Goal: Task Accomplishment & Management: Manage account settings

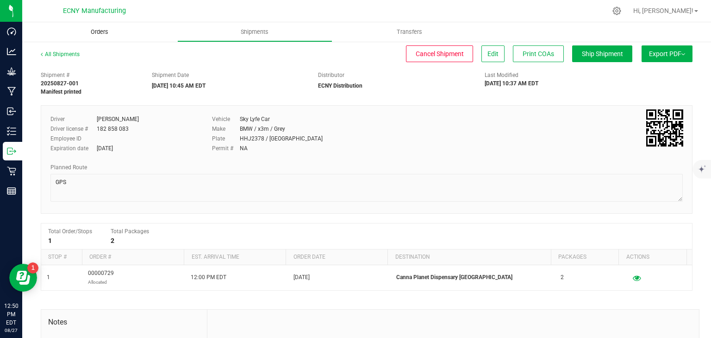
drag, startPoint x: 97, startPoint y: 31, endPoint x: 90, endPoint y: 39, distance: 10.5
click at [97, 31] on span "Orders" at bounding box center [99, 32] width 43 height 8
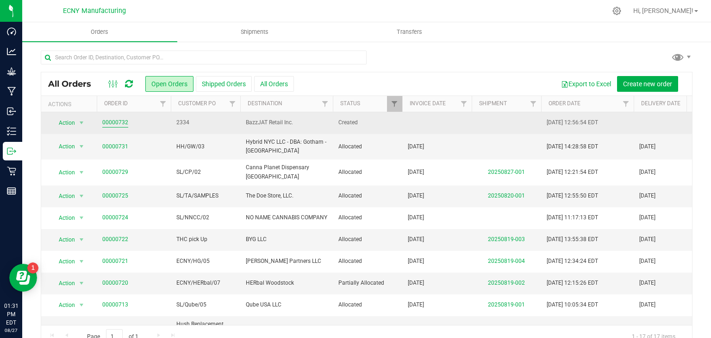
click at [106, 121] on link "00000732" at bounding box center [115, 122] width 26 height 9
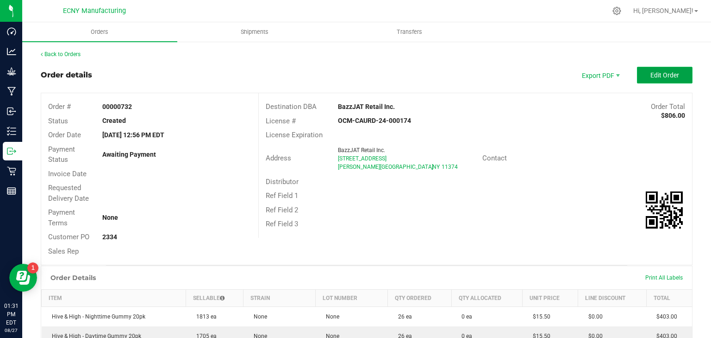
click at [657, 78] on span "Edit Order" at bounding box center [665, 74] width 29 height 7
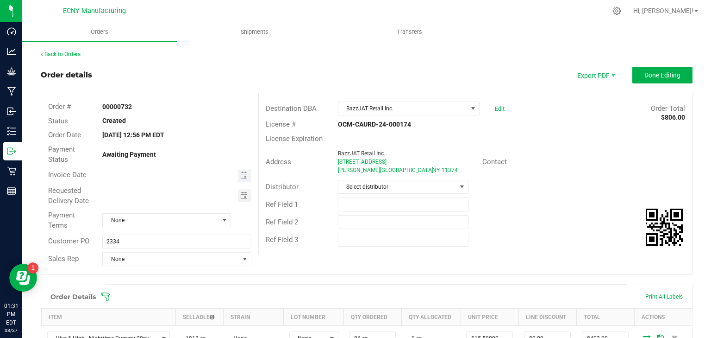
click at [238, 177] on span "Toggle calendar" at bounding box center [244, 175] width 13 height 13
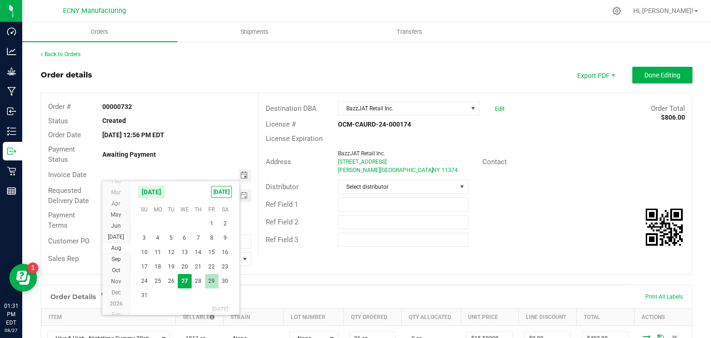
click at [212, 281] on span "29" at bounding box center [211, 281] width 13 height 14
type input "08/29/2025"
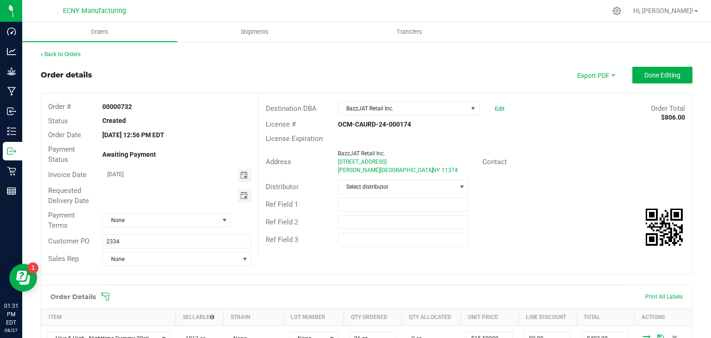
click at [241, 196] on span "Toggle calendar" at bounding box center [243, 195] width 7 height 7
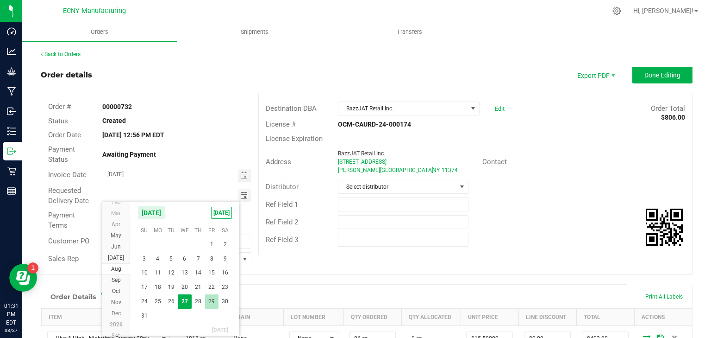
click at [209, 298] on span "29" at bounding box center [211, 301] width 13 height 14
type input "08/29/2025"
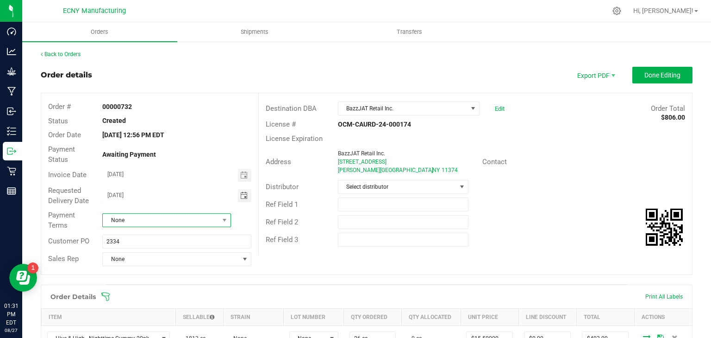
click at [156, 220] on span "None" at bounding box center [161, 220] width 116 height 13
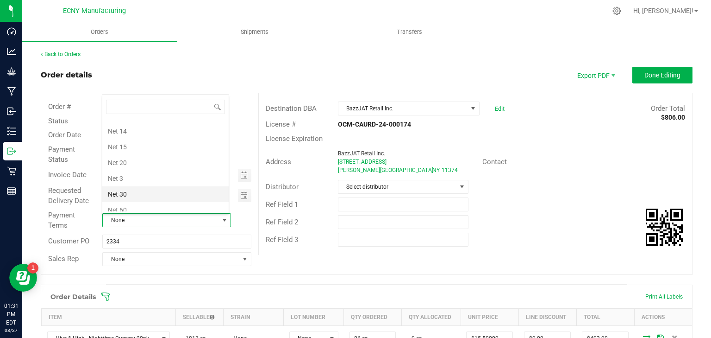
click at [129, 194] on li "Net 30" at bounding box center [165, 194] width 126 height 16
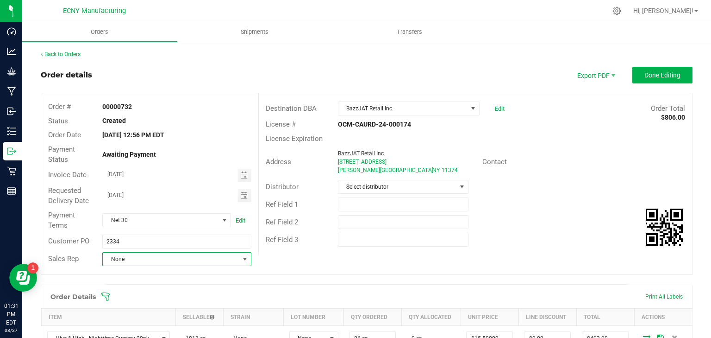
click at [131, 259] on span "None" at bounding box center [171, 258] width 136 height 13
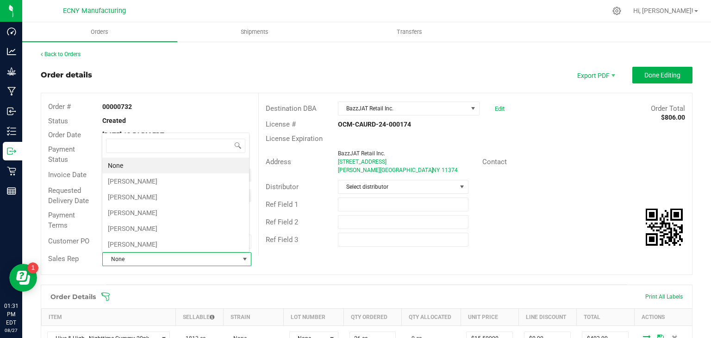
scroll to position [13, 146]
click at [152, 197] on li "[PERSON_NAME]" at bounding box center [175, 197] width 147 height 16
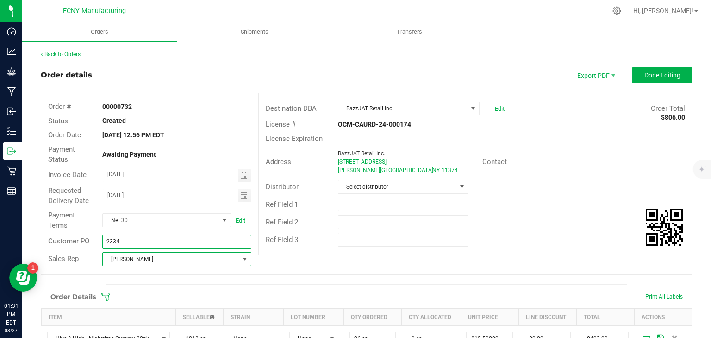
click at [139, 241] on input "2334" at bounding box center [176, 241] width 149 height 14
click at [143, 255] on span "[PERSON_NAME]" at bounding box center [171, 258] width 136 height 13
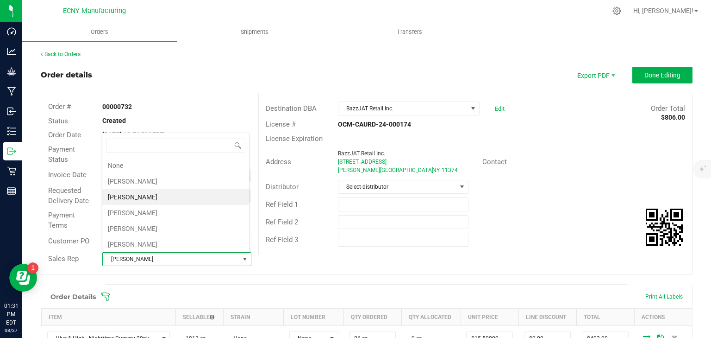
click at [143, 192] on li "[PERSON_NAME]" at bounding box center [175, 197] width 147 height 16
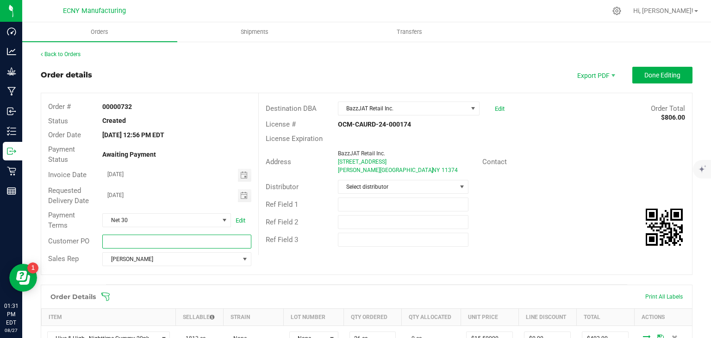
click at [132, 245] on input "text" at bounding box center [176, 241] width 149 height 14
type input "HH/GC/01"
click at [432, 113] on span "BazzJAT Retail Inc." at bounding box center [403, 108] width 129 height 13
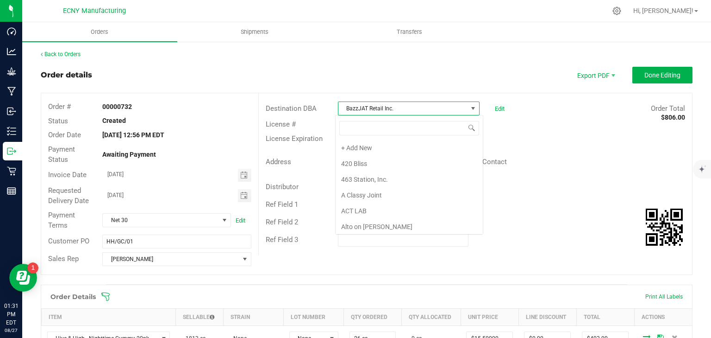
scroll to position [94, 0]
click at [527, 143] on div "License Expiration" at bounding box center [476, 139] width 434 height 14
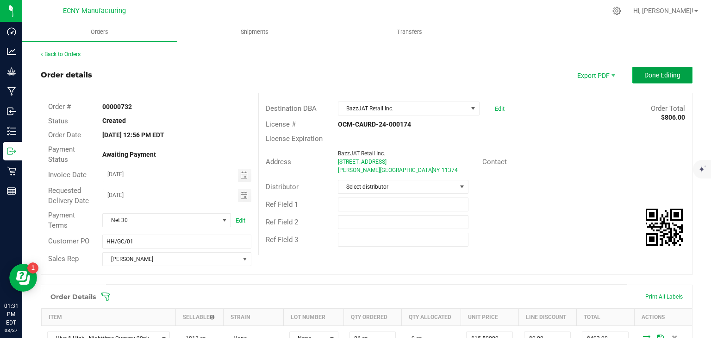
click at [667, 75] on span "Done Editing" at bounding box center [663, 74] width 36 height 7
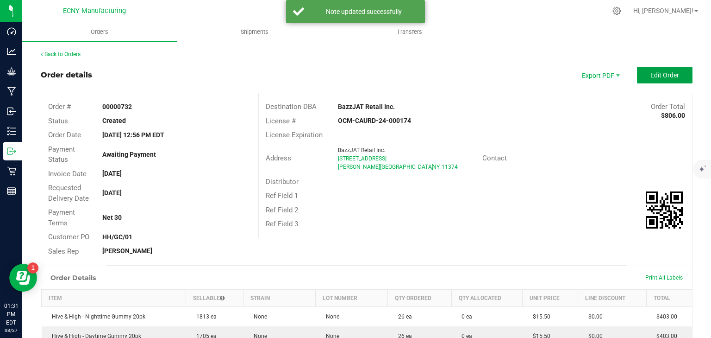
click at [664, 76] on span "Edit Order" at bounding box center [665, 74] width 29 height 7
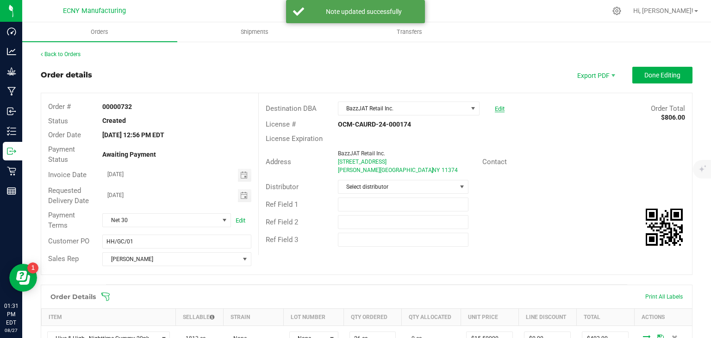
click at [495, 110] on link "Edit" at bounding box center [500, 108] width 10 height 7
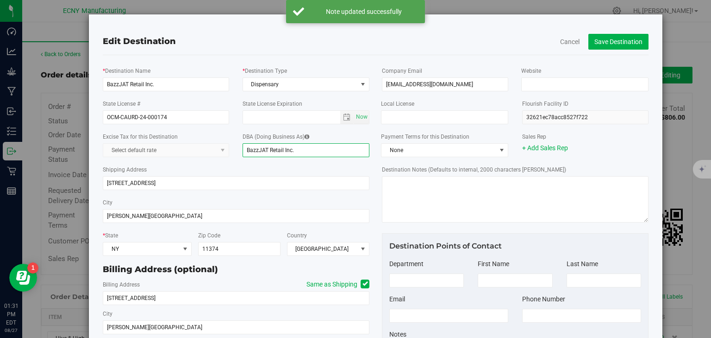
drag, startPoint x: 332, startPoint y: 150, endPoint x: 214, endPoint y: 153, distance: 118.6
click at [214, 153] on div "Excise Tax for this Destination Select default rate DBA (Doing Business As) Baz…" at bounding box center [236, 144] width 281 height 33
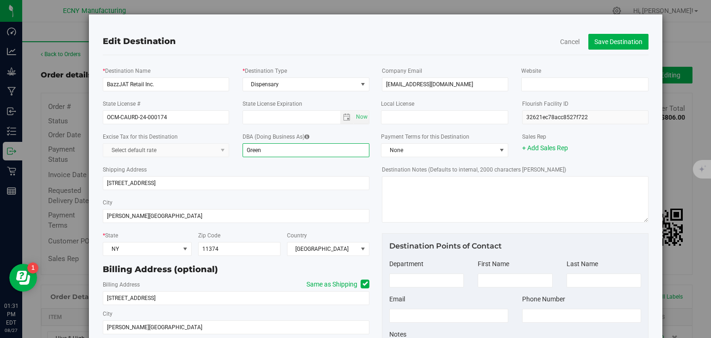
click at [295, 154] on input "Green" at bounding box center [306, 150] width 127 height 14
type input "Green Cup"
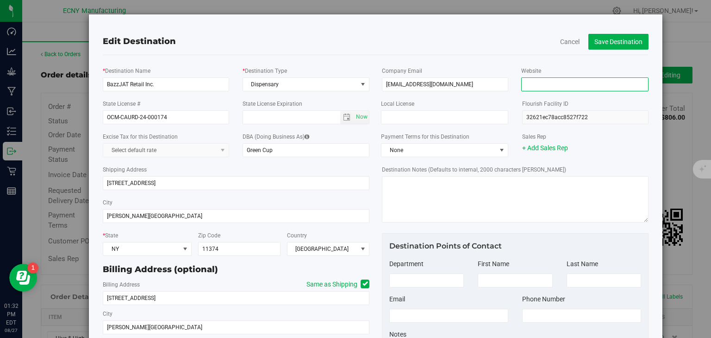
click at [554, 85] on input "Website" at bounding box center [585, 84] width 127 height 14
paste input "https://greencup.nyc/"
type input "https://greencup.nyc/"
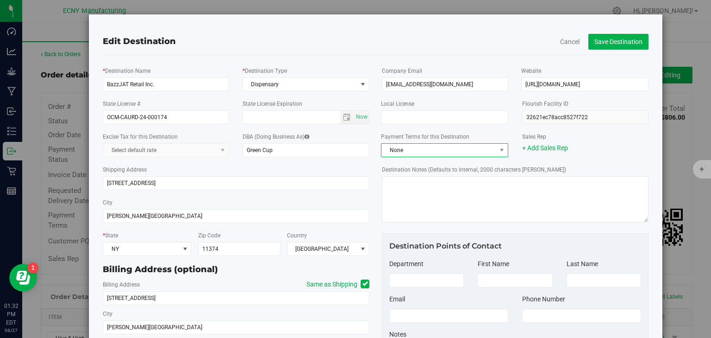
click at [476, 153] on span "None" at bounding box center [439, 150] width 114 height 13
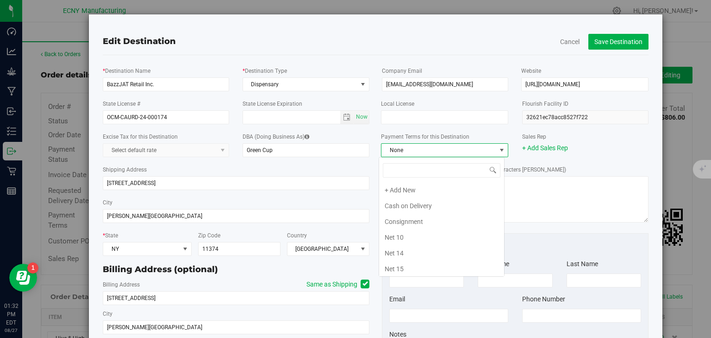
scroll to position [109, 0]
click at [412, 208] on li "Net 30" at bounding box center [441, 207] width 125 height 16
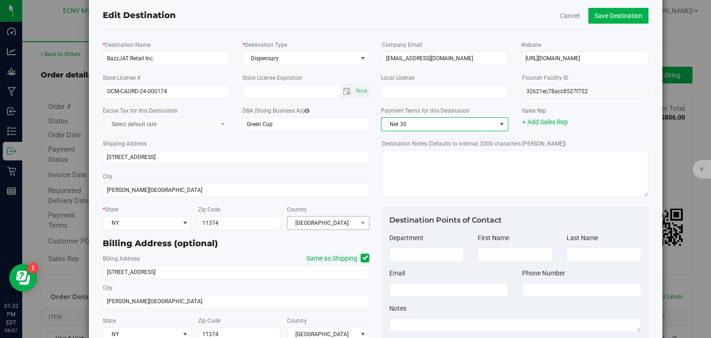
scroll to position [0, 0]
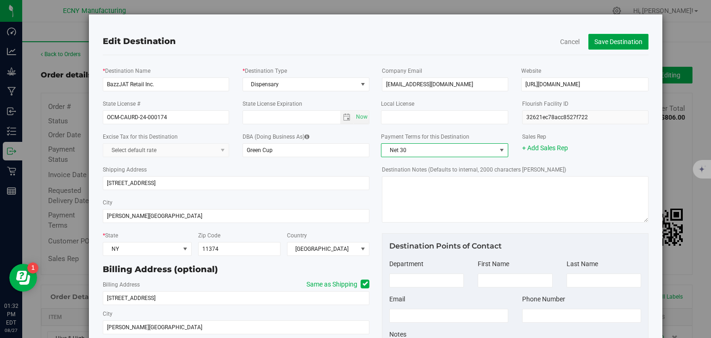
click at [604, 45] on button "Save Destination" at bounding box center [619, 42] width 60 height 16
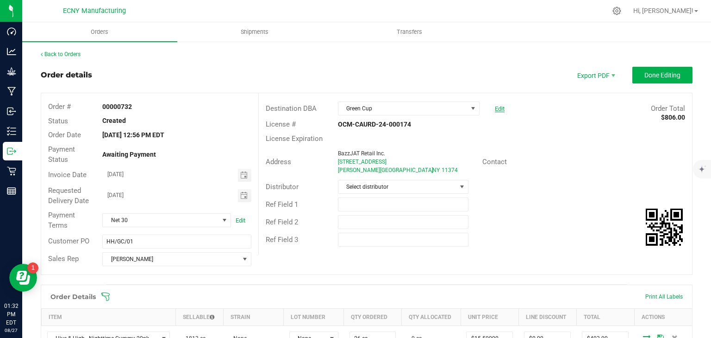
click at [500, 108] on link "Edit" at bounding box center [500, 108] width 10 height 7
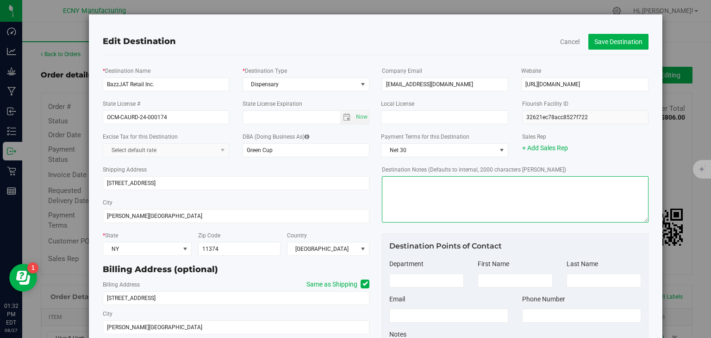
click at [417, 192] on textarea "Destination Notes (Defaults to internal, 2000 characters max)" at bounding box center [515, 199] width 267 height 46
paste textarea "Payment for the total amount listed above is due in full within 30 days of the …"
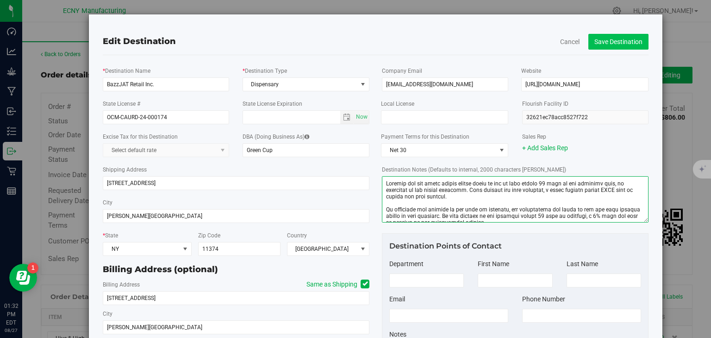
type textarea "Payment for the total amount listed above is due in full within 30 days of the …"
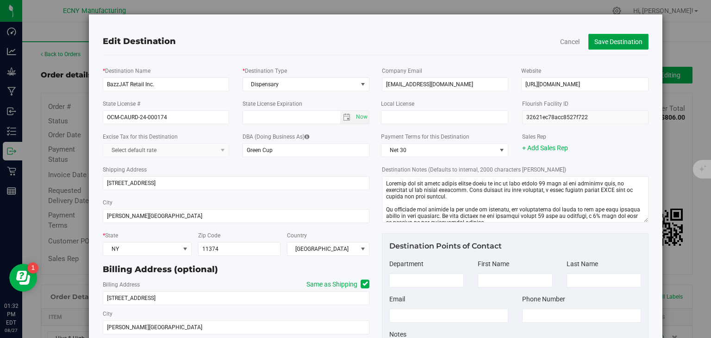
click at [611, 40] on button "Save Destination" at bounding box center [619, 42] width 60 height 16
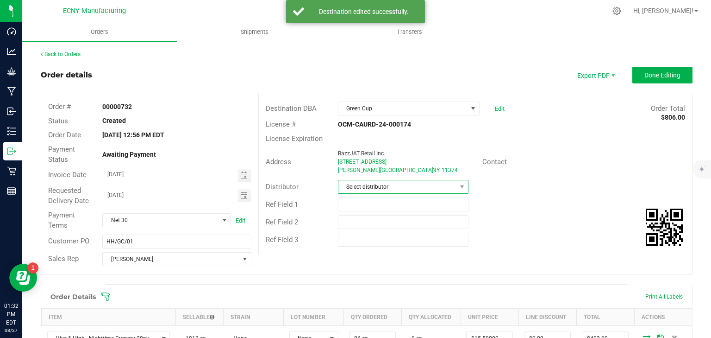
click at [382, 188] on span "Select distributor" at bounding box center [398, 186] width 118 height 13
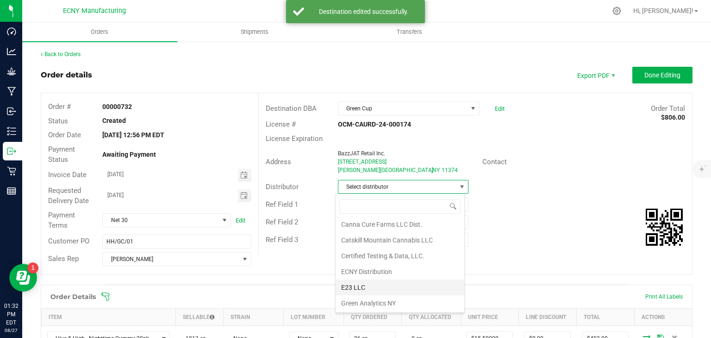
scroll to position [74, 0]
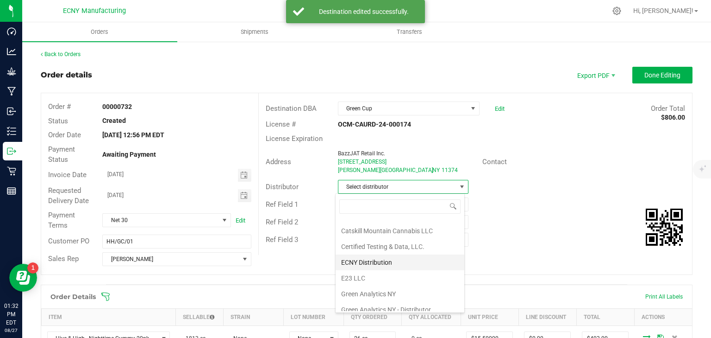
click at [388, 259] on li "ECNY Distribution" at bounding box center [400, 262] width 129 height 16
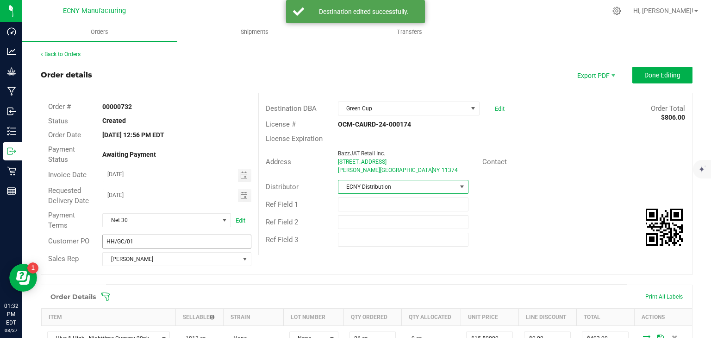
scroll to position [37, 0]
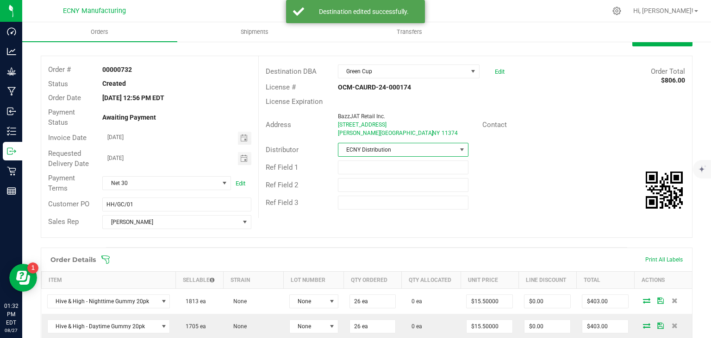
click at [507, 179] on div "Ref Field 2" at bounding box center [476, 185] width 434 height 18
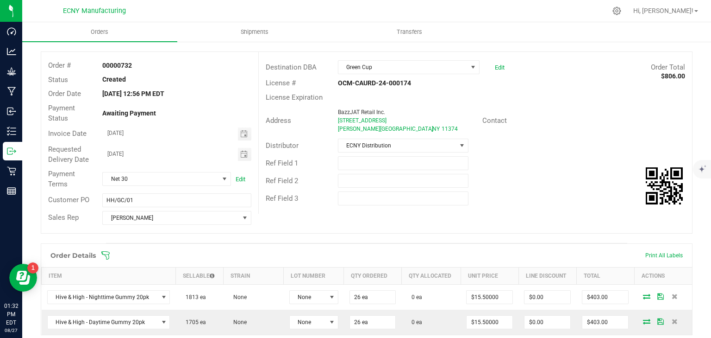
scroll to position [0, 0]
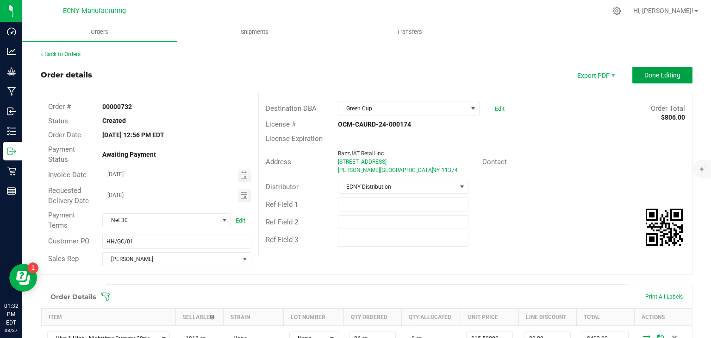
click at [652, 77] on span "Done Editing" at bounding box center [663, 74] width 36 height 7
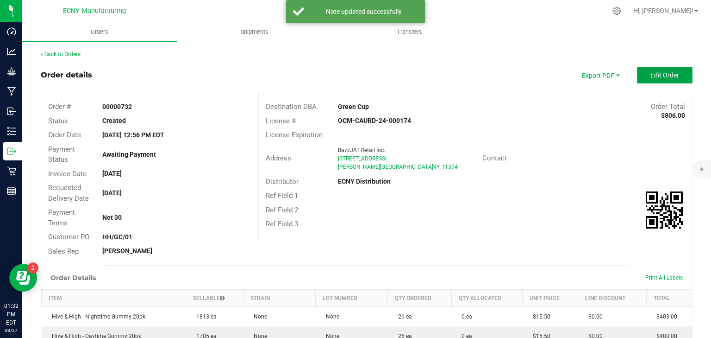
click at [656, 79] on button "Edit Order" at bounding box center [665, 75] width 56 height 17
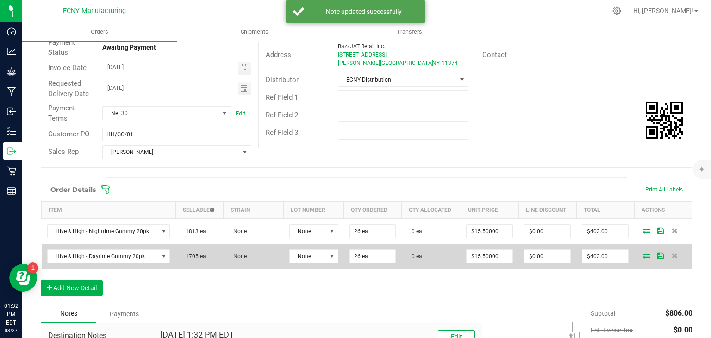
scroll to position [111, 0]
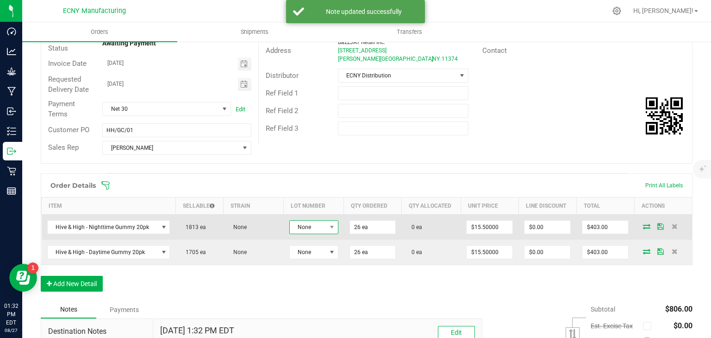
click at [326, 232] on span at bounding box center [332, 226] width 12 height 13
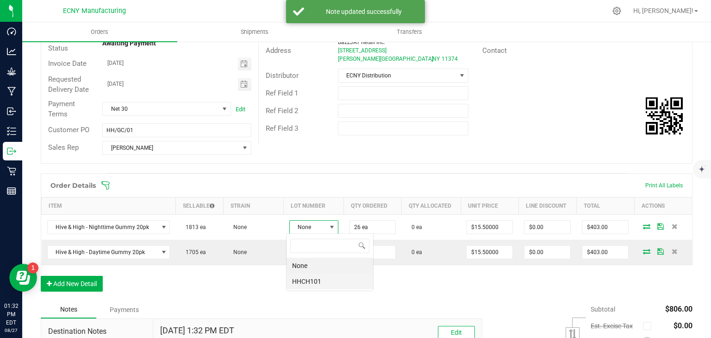
scroll to position [13, 48]
click at [309, 282] on li "HHCH101" at bounding box center [330, 281] width 87 height 16
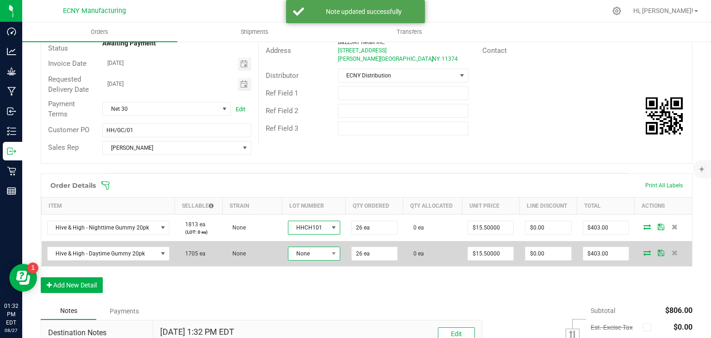
click at [313, 258] on span "None" at bounding box center [309, 253] width 40 height 13
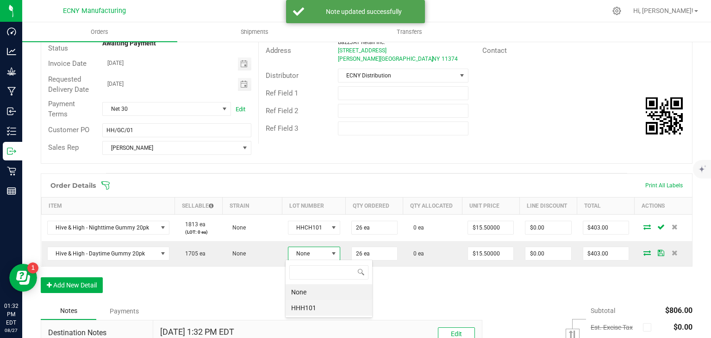
scroll to position [46305, 46268]
click at [310, 310] on li "HHH101" at bounding box center [329, 308] width 87 height 16
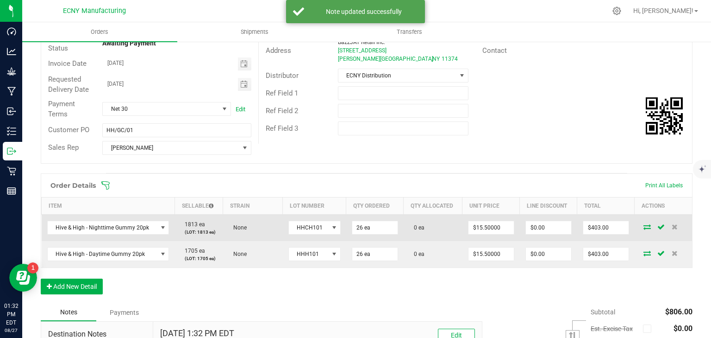
click at [644, 228] on icon at bounding box center [647, 227] width 7 height 6
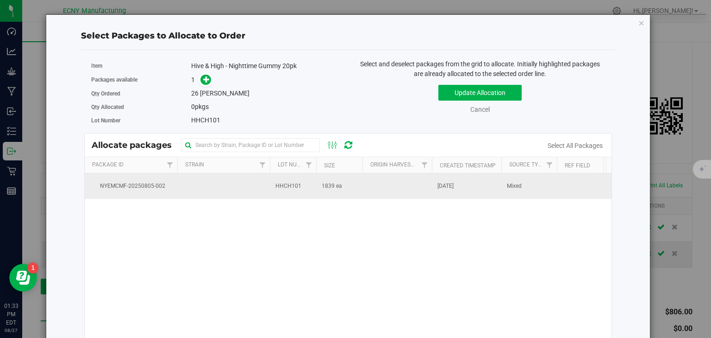
click at [302, 190] on td "HHCH101" at bounding box center [293, 185] width 46 height 25
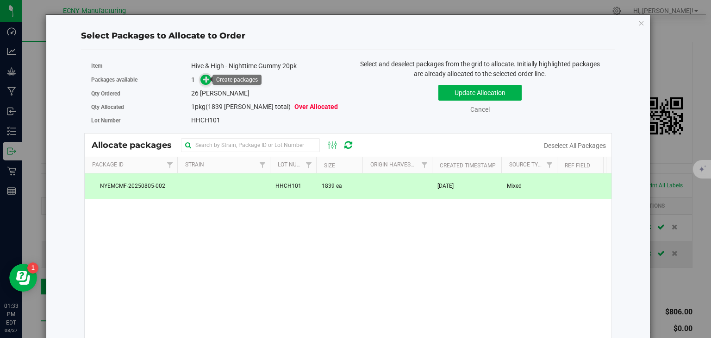
click at [201, 78] on span at bounding box center [206, 80] width 11 height 11
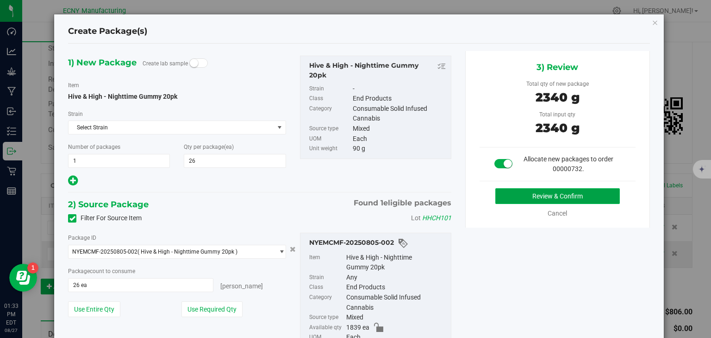
click at [537, 197] on button "Review & Confirm" at bounding box center [558, 196] width 125 height 16
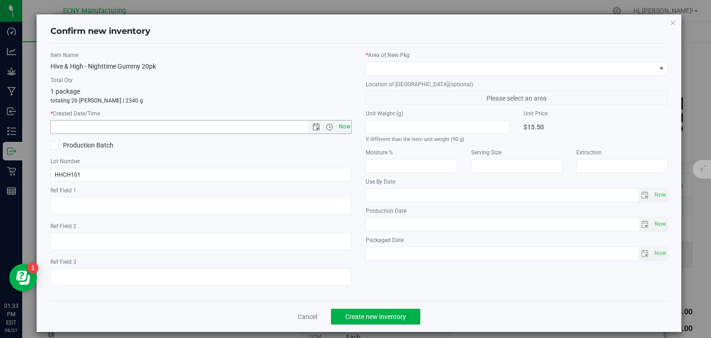
click at [345, 126] on span "Now" at bounding box center [345, 126] width 16 height 13
type input "8/27/2025 1:33 PM"
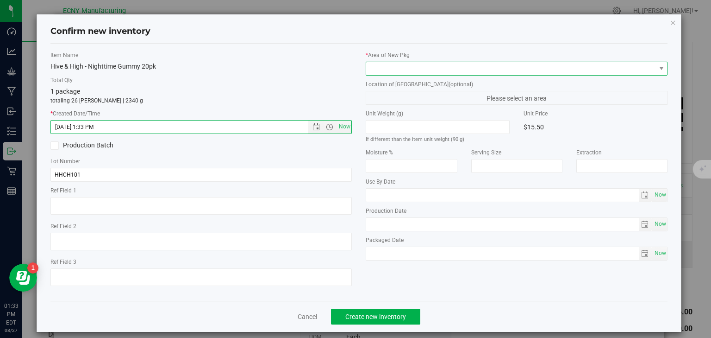
click at [386, 67] on span at bounding box center [510, 68] width 289 height 13
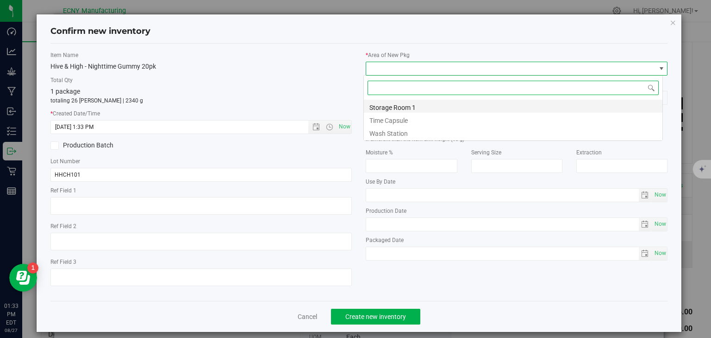
scroll to position [13, 300]
click at [395, 106] on li "Storage Room 1" at bounding box center [513, 106] width 299 height 13
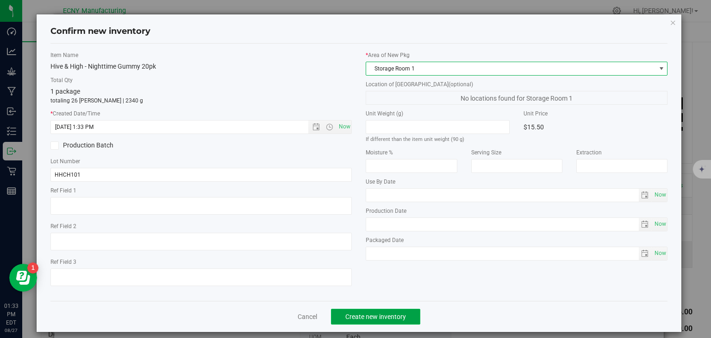
click at [385, 321] on button "Create new inventory" at bounding box center [375, 316] width 89 height 16
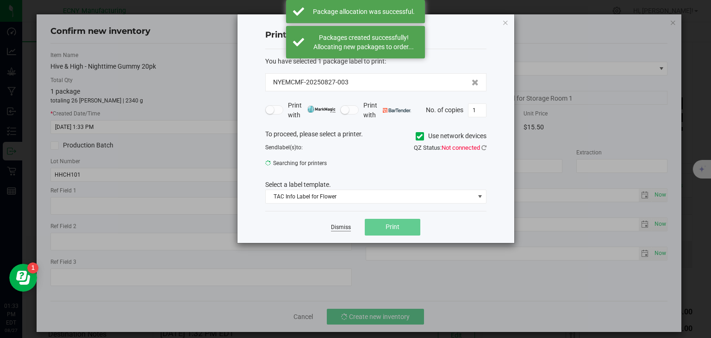
click at [341, 229] on link "Dismiss" at bounding box center [341, 227] width 20 height 8
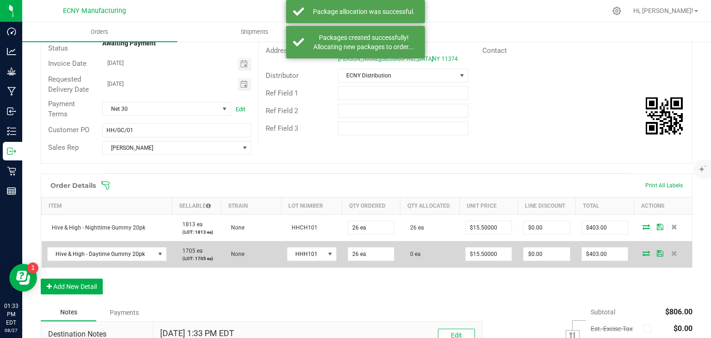
click at [643, 256] on icon at bounding box center [646, 253] width 7 height 6
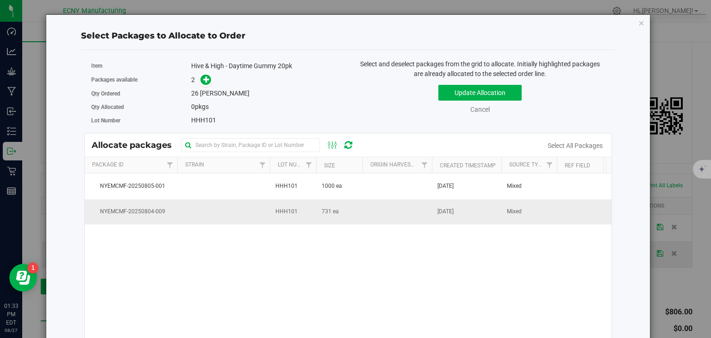
click at [256, 213] on td at bounding box center [223, 211] width 93 height 25
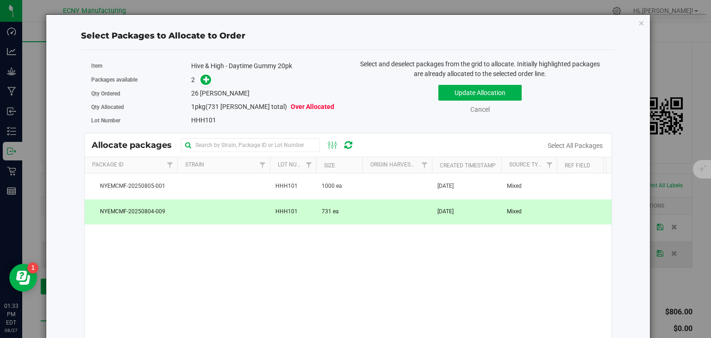
click at [198, 80] on span at bounding box center [203, 80] width 15 height 11
click at [203, 79] on icon at bounding box center [206, 79] width 6 height 6
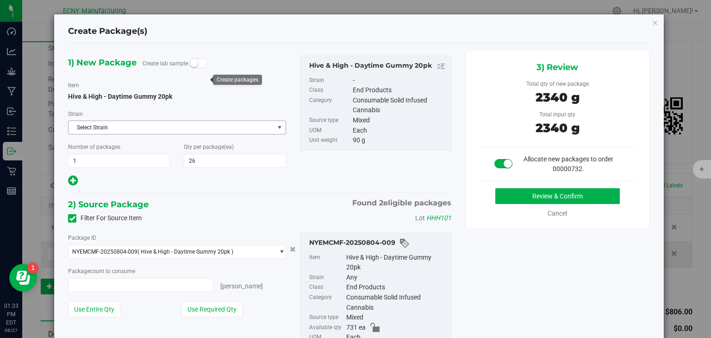
type input "26 ea"
click at [554, 211] on link "Cancel" at bounding box center [557, 212] width 19 height 7
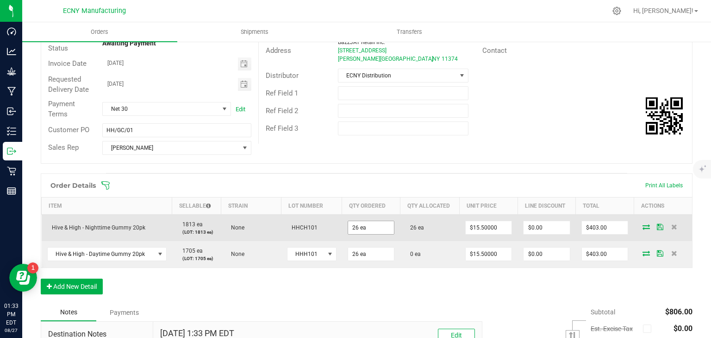
click at [353, 224] on input "26 ea" at bounding box center [371, 227] width 46 height 13
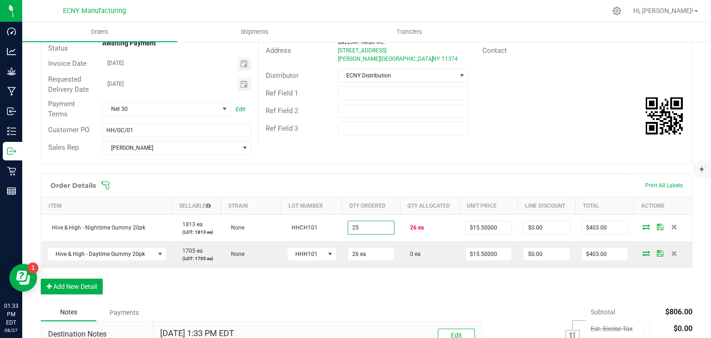
type input "25 ea"
type input "$387.50"
click at [396, 277] on div "Order Details Print All Labels Item Sellable Strain Lot Number Qty Ordered Qty …" at bounding box center [367, 238] width 652 height 130
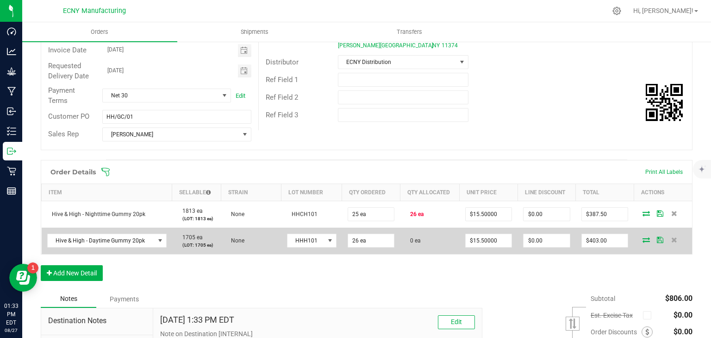
scroll to position [148, 0]
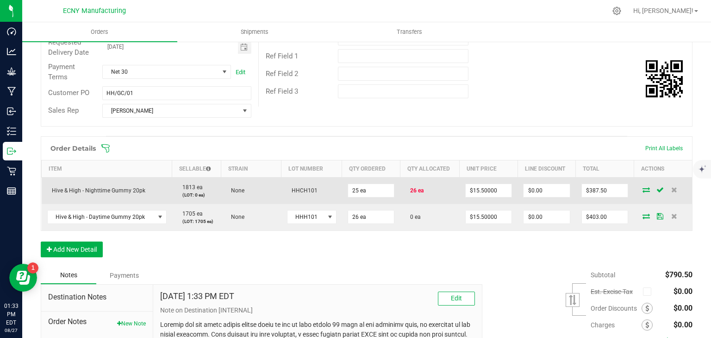
click at [643, 190] on icon at bounding box center [646, 190] width 7 height 6
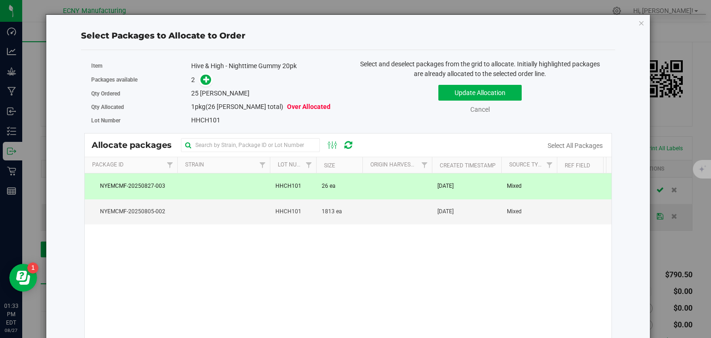
click at [319, 183] on td "26 ea" at bounding box center [339, 185] width 46 height 25
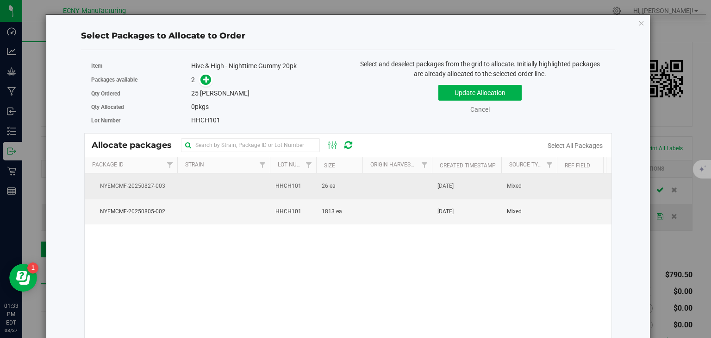
click at [311, 187] on td "HHCH101" at bounding box center [293, 185] width 46 height 25
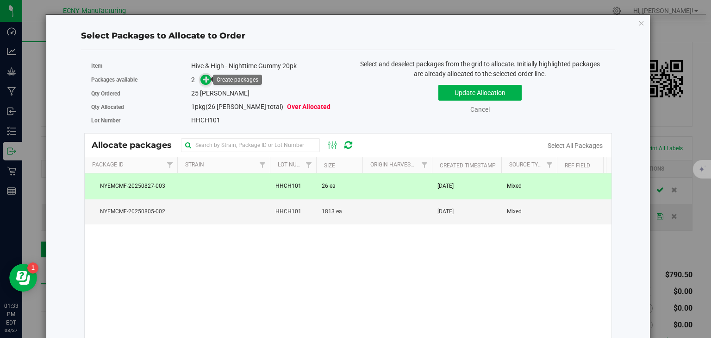
click at [205, 81] on icon at bounding box center [206, 79] width 6 height 6
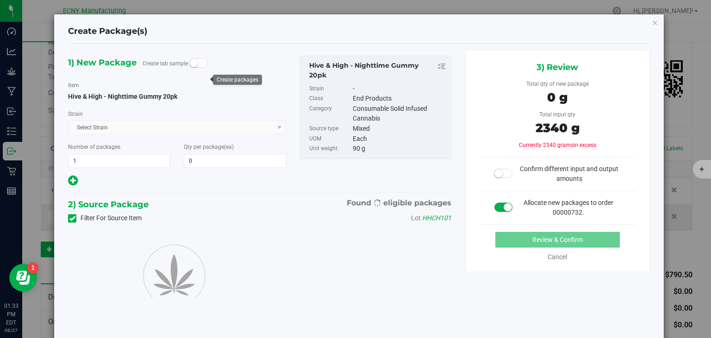
type input "0"
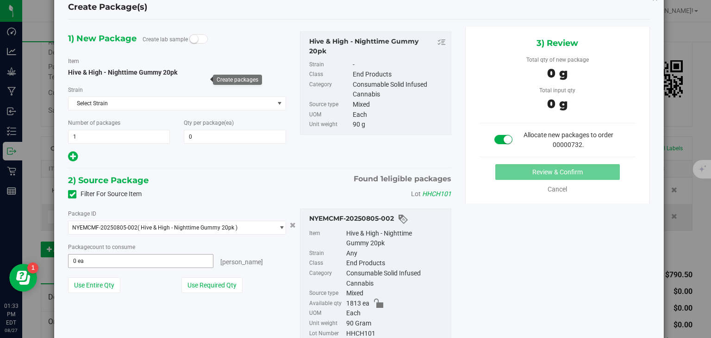
scroll to position [37, 0]
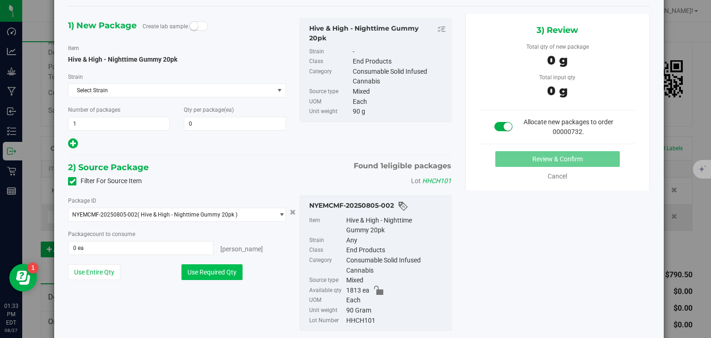
click at [216, 273] on button "Use Required Qty" at bounding box center [212, 272] width 61 height 16
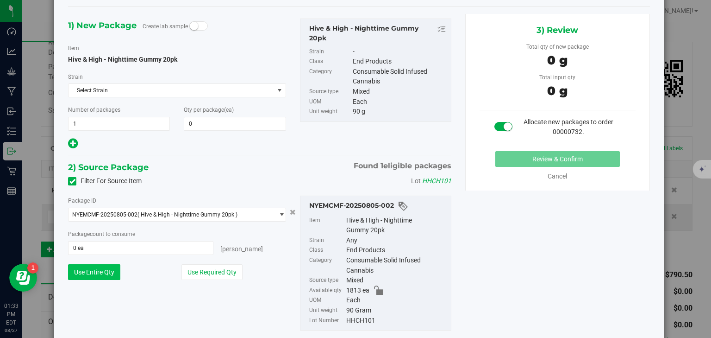
click at [86, 270] on button "Use Entire Qty" at bounding box center [94, 272] width 52 height 16
type input "1813 ea"
type input "1813"
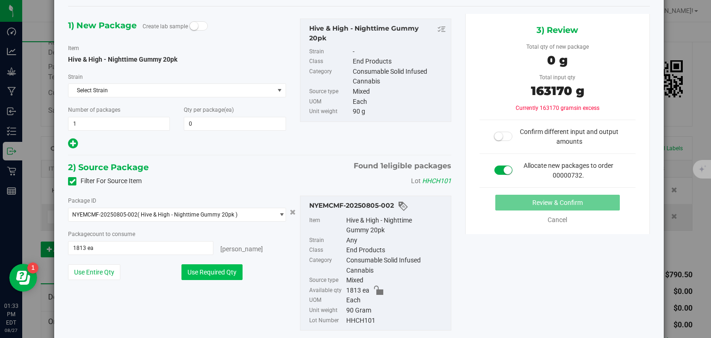
click at [202, 273] on button "Use Required Qty" at bounding box center [212, 272] width 61 height 16
type input "0 ea"
type input "0"
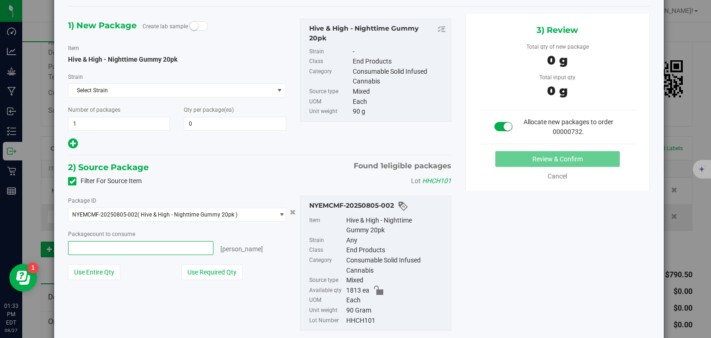
click at [128, 245] on span at bounding box center [140, 248] width 145 height 14
click at [128, 245] on input "text" at bounding box center [141, 247] width 144 height 13
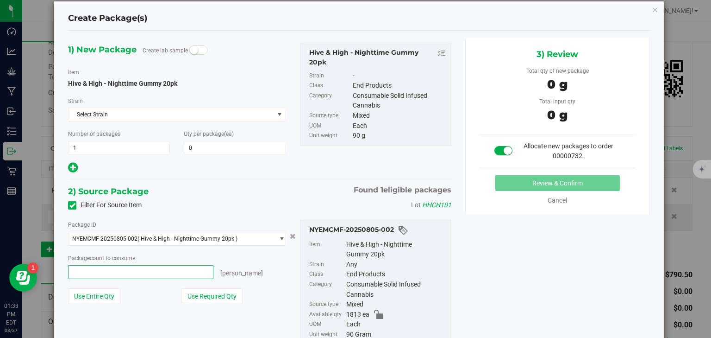
scroll to position [0, 0]
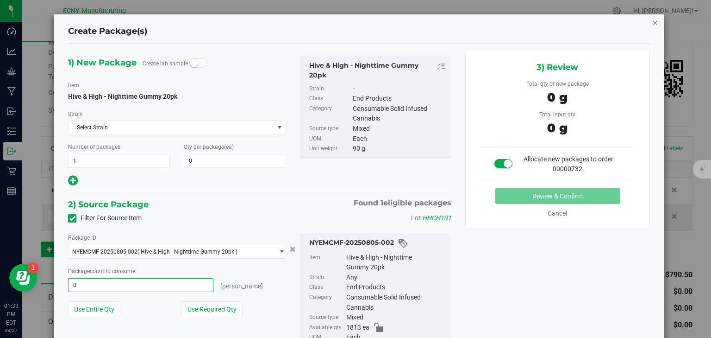
click at [652, 25] on icon "button" at bounding box center [655, 22] width 6 height 11
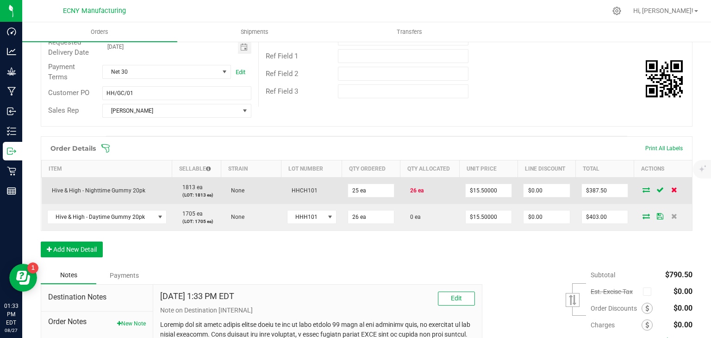
click at [672, 189] on icon at bounding box center [675, 190] width 6 height 6
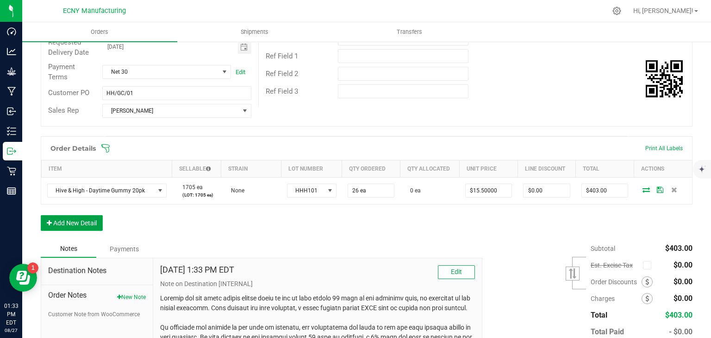
click at [73, 222] on button "Add New Detail" at bounding box center [72, 223] width 62 height 16
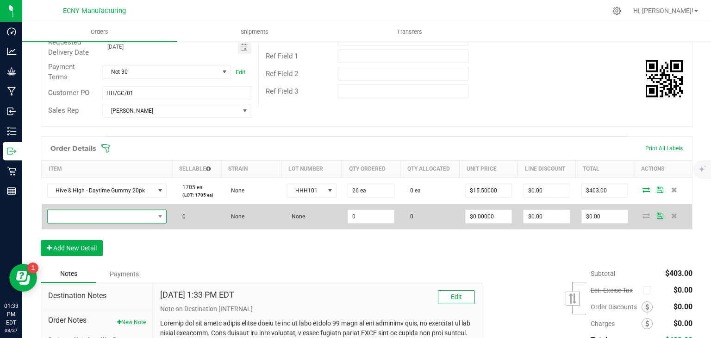
click at [120, 210] on span "NO DATA FOUND" at bounding box center [101, 216] width 107 height 13
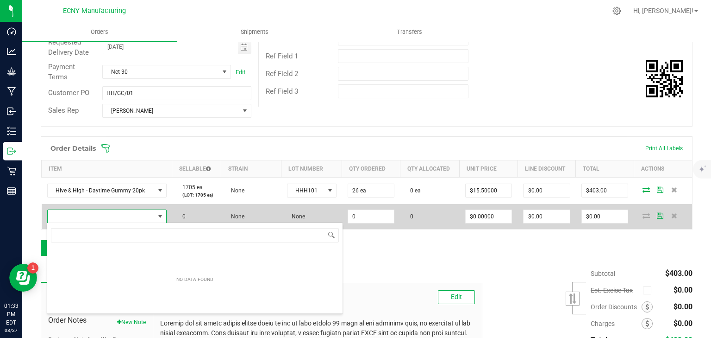
click at [114, 213] on span "NO DATA FOUND" at bounding box center [101, 216] width 107 height 13
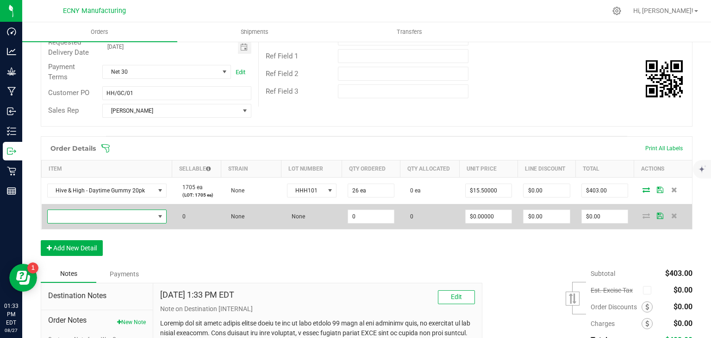
click at [114, 213] on span at bounding box center [101, 216] width 107 height 13
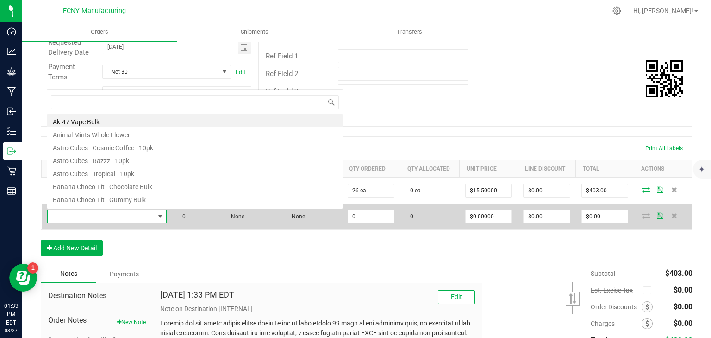
scroll to position [13, 115]
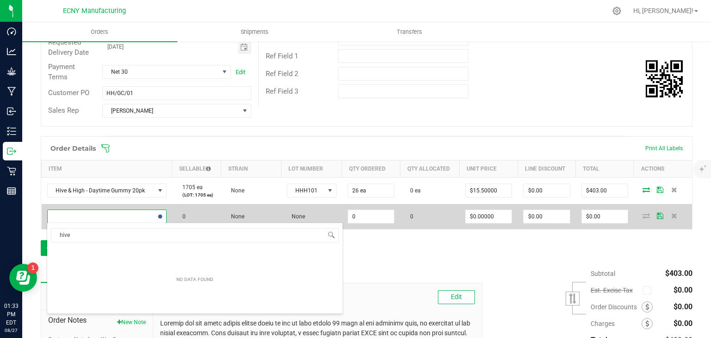
type input "hive"
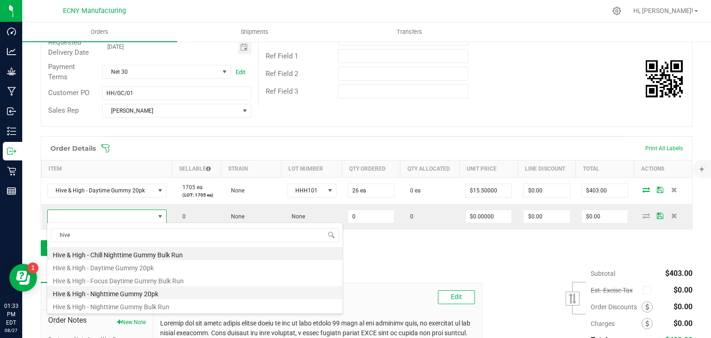
click at [160, 289] on li "Hive & High - Nighttime Gummy 20pk" at bounding box center [195, 292] width 296 height 13
type input "0 ea"
type input "$15.50000"
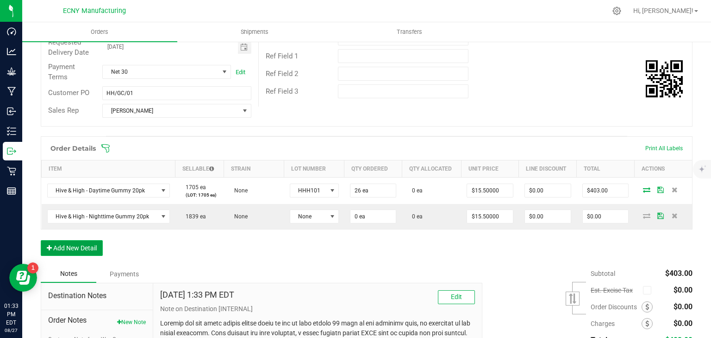
click at [67, 248] on button "Add New Detail" at bounding box center [72, 248] width 62 height 16
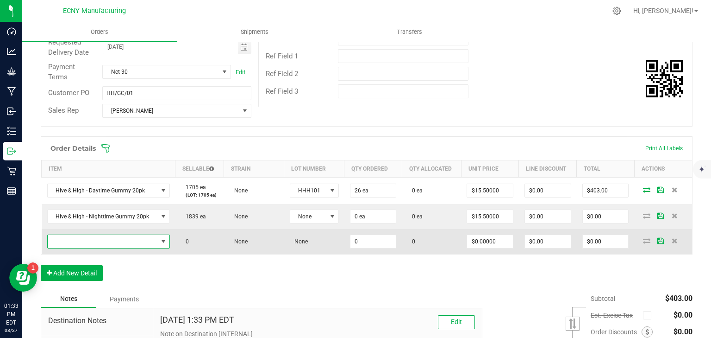
click at [93, 239] on span "NO DATA FOUND" at bounding box center [103, 241] width 110 height 13
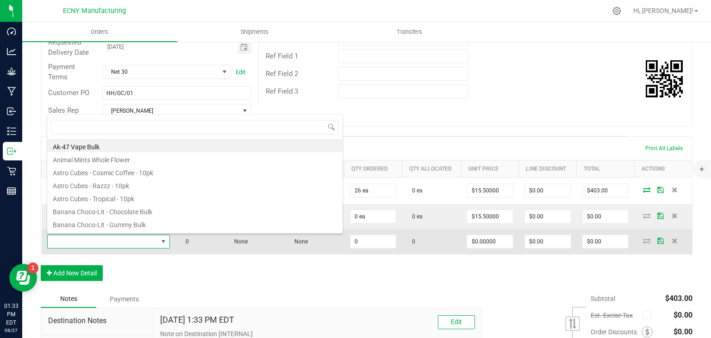
scroll to position [13, 119]
type input "hive"
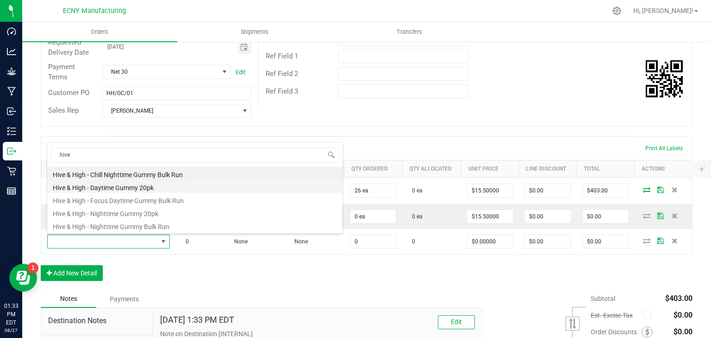
click at [128, 183] on li "Hive & High - Daytime Gummy 20pk" at bounding box center [195, 186] width 296 height 13
type input "0 ea"
type input "$15.50000"
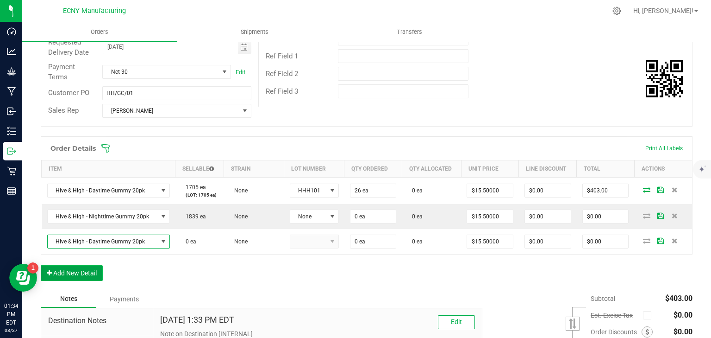
click at [93, 274] on button "Add New Detail" at bounding box center [72, 273] width 62 height 16
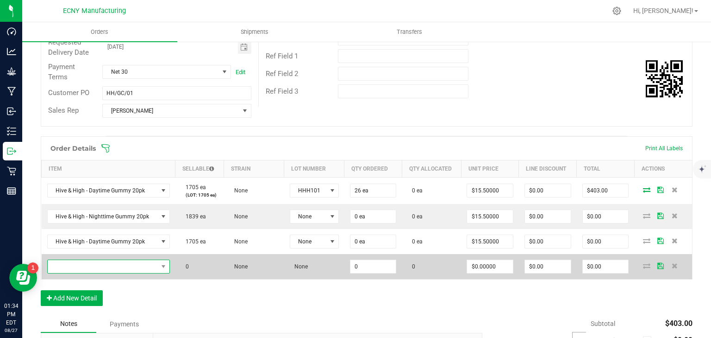
click at [108, 265] on span "NO DATA FOUND" at bounding box center [103, 266] width 110 height 13
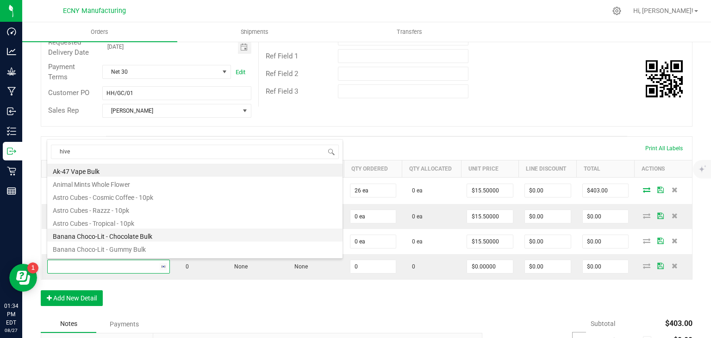
type input "hive"
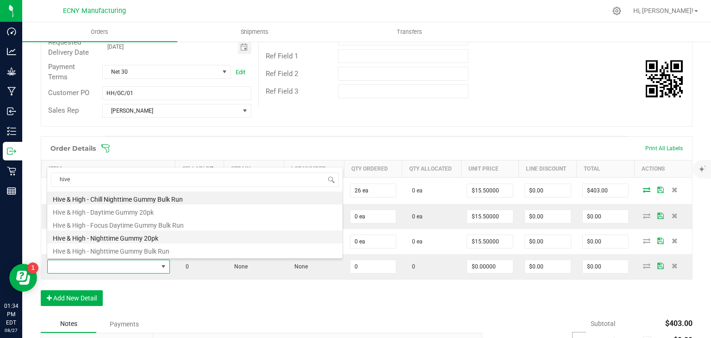
click at [141, 235] on li "Hive & High - Nighttime Gummy 20pk" at bounding box center [195, 236] width 296 height 13
type input "0 ea"
type input "$15.50000"
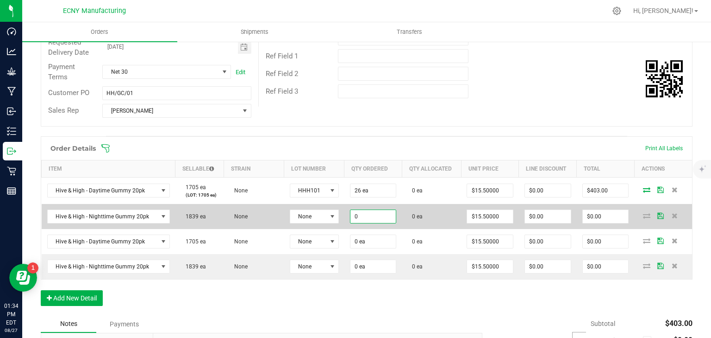
click at [362, 213] on input "0" at bounding box center [374, 216] width 46 height 13
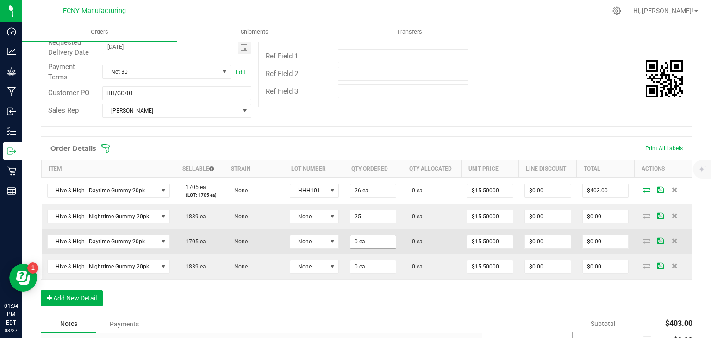
type input "25 ea"
type input "$387.50"
click at [361, 243] on input "0" at bounding box center [374, 241] width 46 height 13
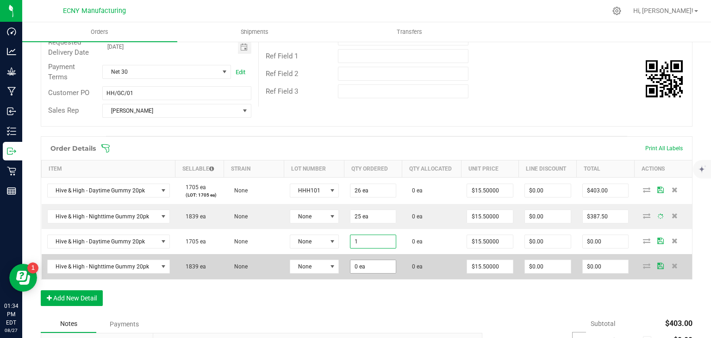
type input "1 ea"
type input "$15.50"
click at [364, 267] on input "0" at bounding box center [374, 266] width 46 height 13
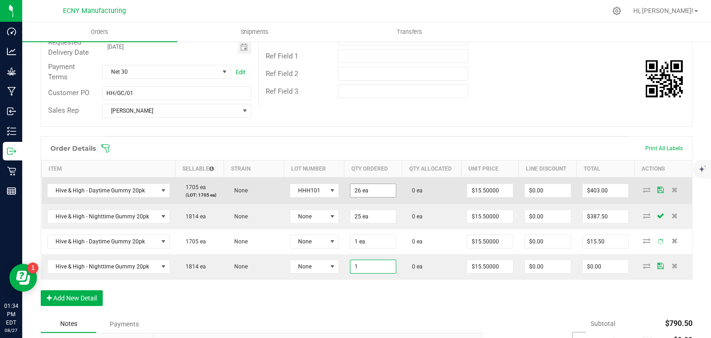
type input "1"
type input "26"
type input "1 ea"
type input "$15.50"
click at [376, 190] on input "26" at bounding box center [374, 190] width 46 height 13
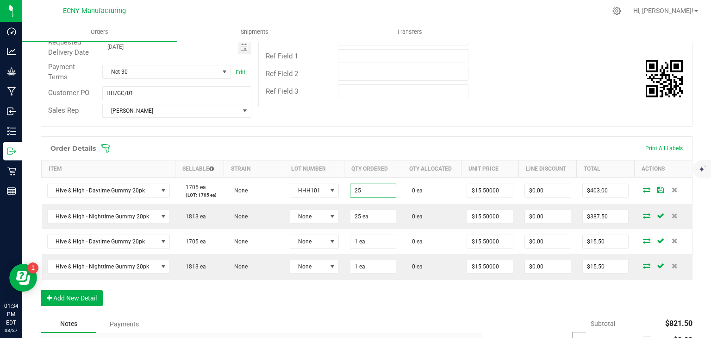
type input "25 ea"
type input "$387.50"
click at [425, 307] on div "Order Details Print All Labels Item Sellable Strain Lot Number Qty Ordered Qty …" at bounding box center [367, 225] width 652 height 179
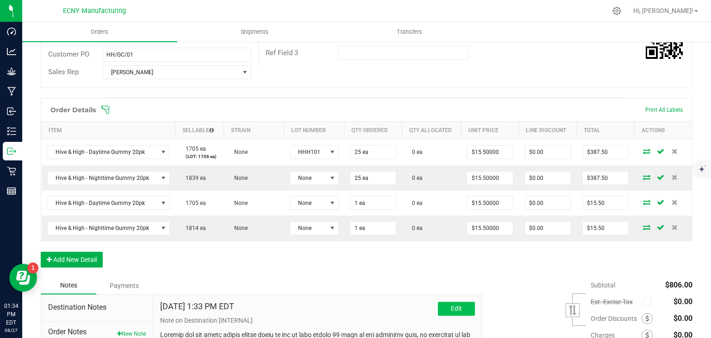
scroll to position [185, 0]
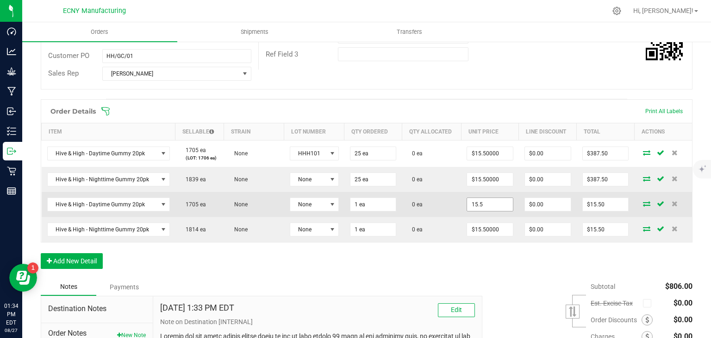
click at [490, 198] on input "15.5" at bounding box center [490, 204] width 46 height 13
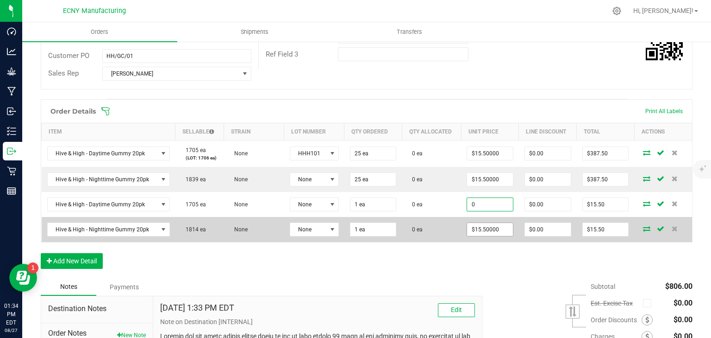
type input "$0.00000"
type input "$0.00"
click at [491, 229] on input "15.5" at bounding box center [490, 229] width 46 height 13
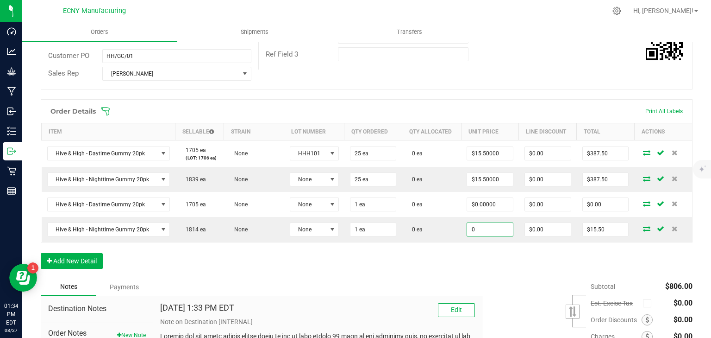
type input "$0.00000"
type input "$0.00"
click at [503, 262] on div "Order Details Print All Labels Item Sellable Strain Lot Number Qty Ordered Qty …" at bounding box center [367, 188] width 652 height 179
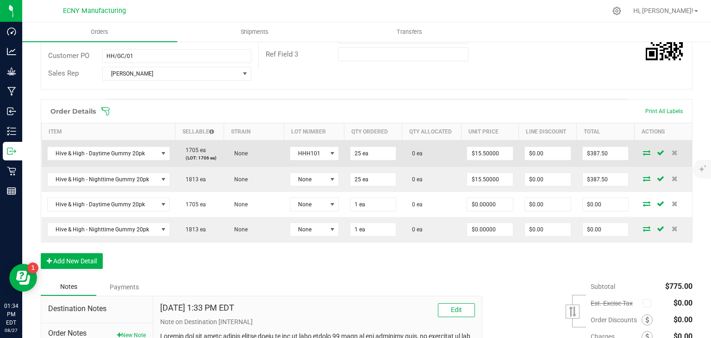
click at [643, 154] on icon at bounding box center [646, 153] width 7 height 6
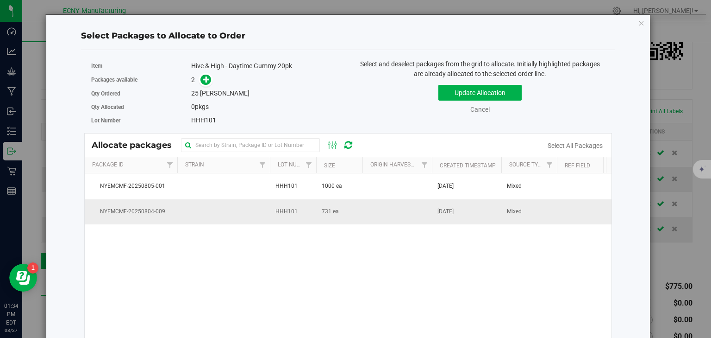
click at [315, 214] on td "HHH101" at bounding box center [293, 211] width 46 height 25
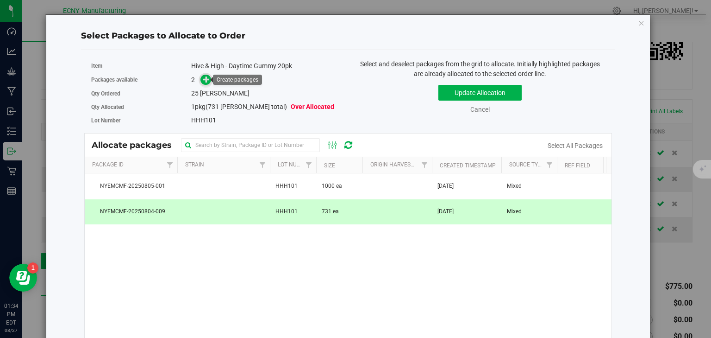
click at [206, 80] on icon at bounding box center [206, 79] width 6 height 6
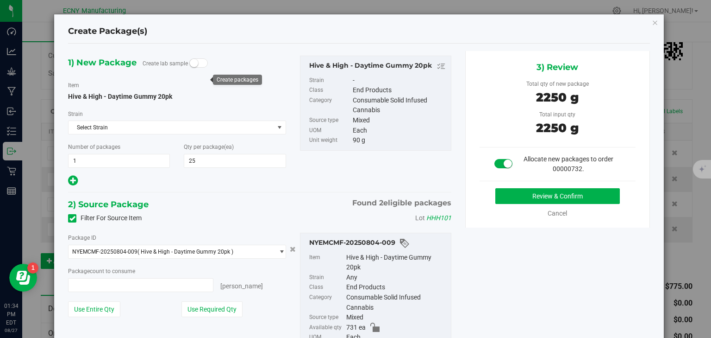
type input "25 ea"
click at [521, 192] on button "Review & Confirm" at bounding box center [558, 196] width 125 height 16
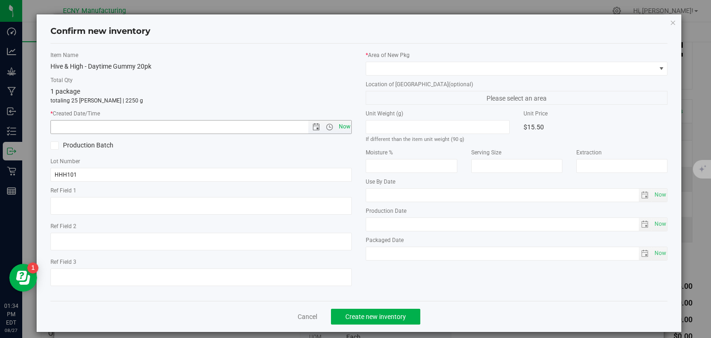
click at [340, 130] on span "Now" at bounding box center [345, 126] width 16 height 13
type input "8/27/2025 1:34 PM"
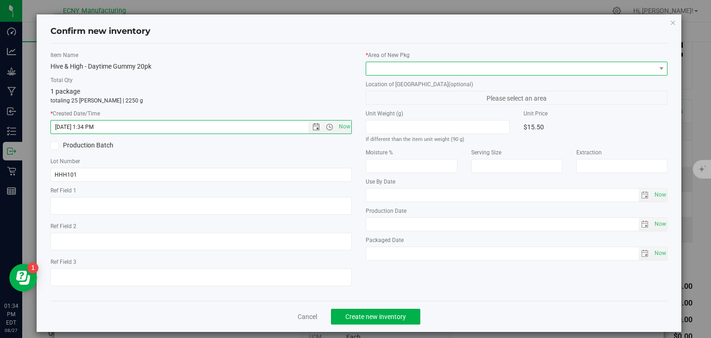
click at [400, 71] on span at bounding box center [510, 68] width 289 height 13
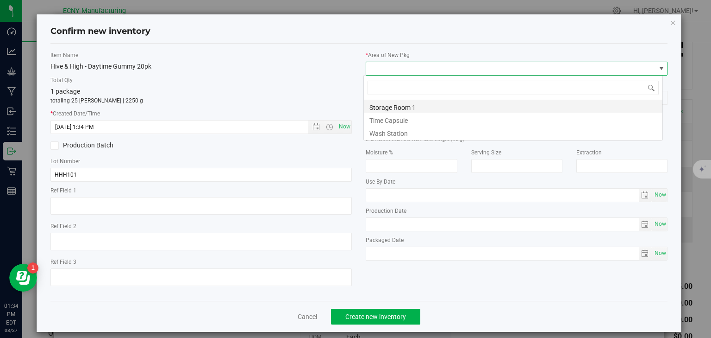
scroll to position [13, 300]
click at [401, 107] on li "Storage Room 1" at bounding box center [513, 106] width 299 height 13
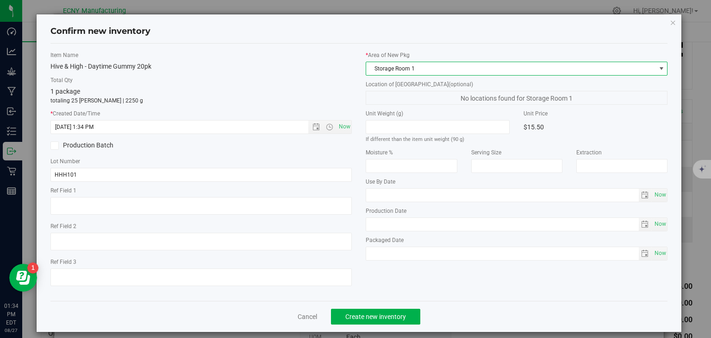
click at [381, 307] on div "Cancel Create new inventory" at bounding box center [359, 316] width 618 height 31
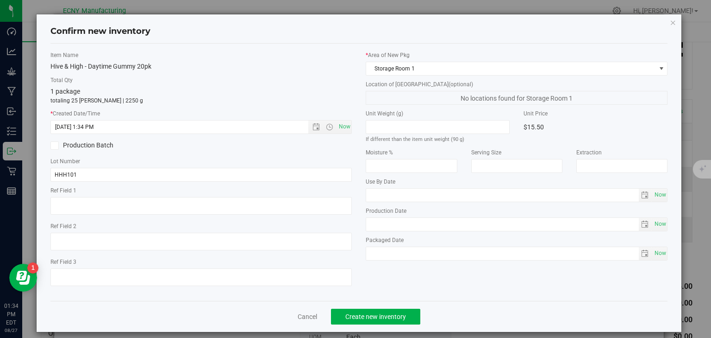
click at [381, 307] on div "Cancel Create new inventory" at bounding box center [359, 316] width 618 height 31
click at [381, 309] on button "Create new inventory" at bounding box center [375, 316] width 89 height 16
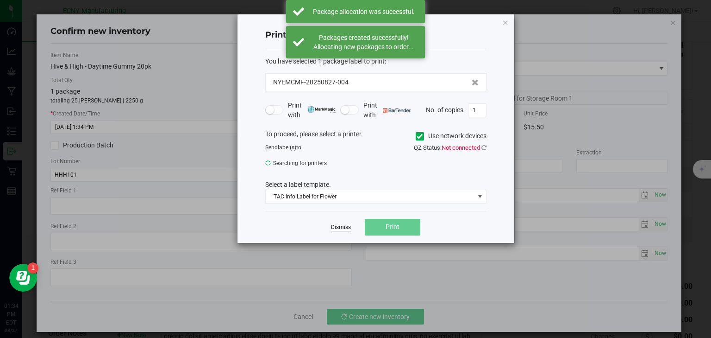
click at [343, 223] on link "Dismiss" at bounding box center [341, 227] width 20 height 8
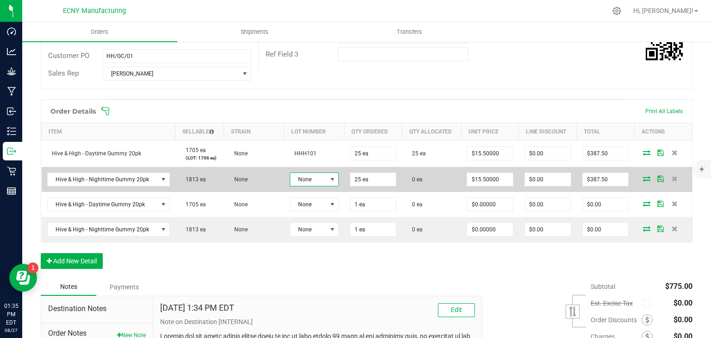
click at [295, 177] on span "None" at bounding box center [308, 179] width 37 height 13
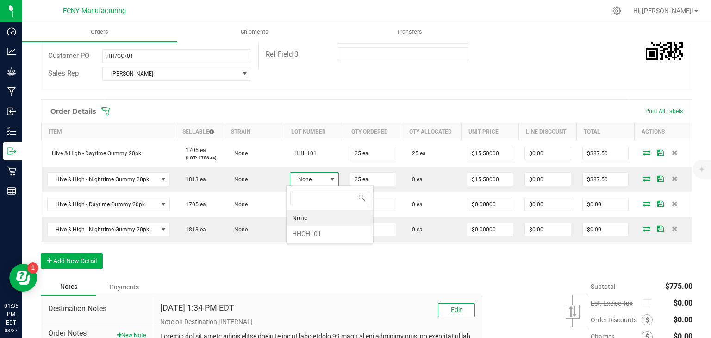
scroll to position [13, 48]
click at [307, 237] on li "HHCH101" at bounding box center [330, 234] width 87 height 16
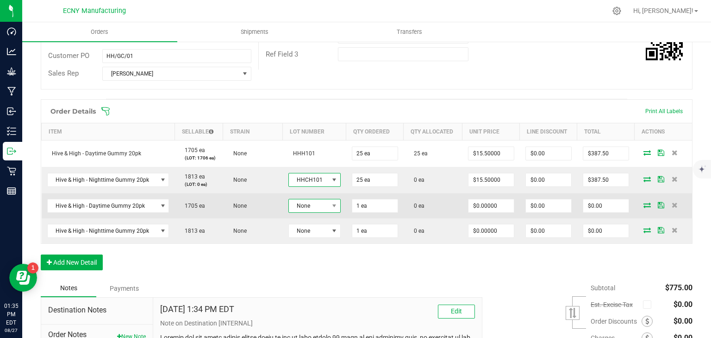
click at [312, 206] on span "None" at bounding box center [309, 205] width 40 height 13
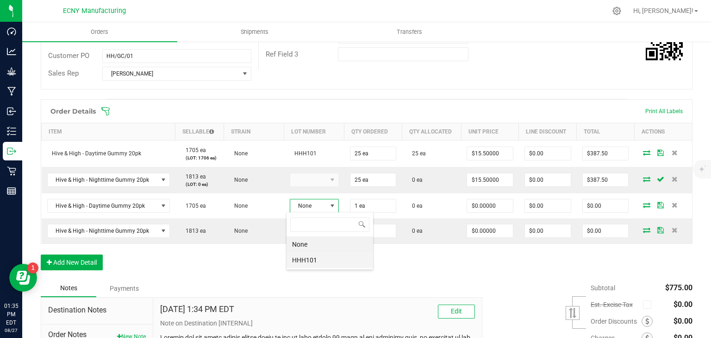
scroll to position [13, 51]
click at [316, 259] on li "HHH101" at bounding box center [329, 260] width 87 height 16
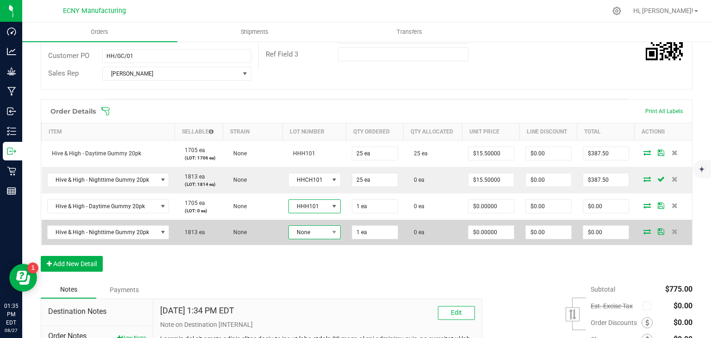
click at [315, 237] on span "None" at bounding box center [309, 232] width 40 height 13
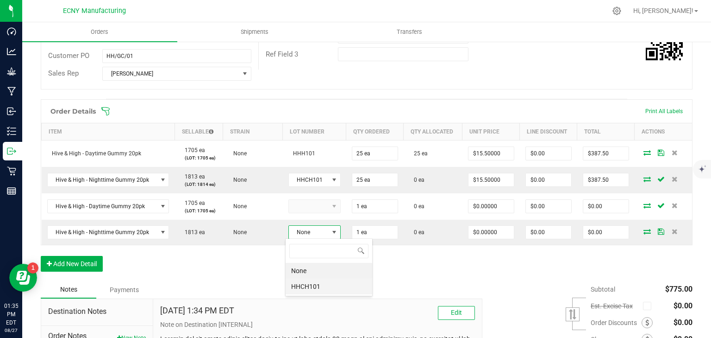
click at [319, 292] on li "HHCH101" at bounding box center [329, 286] width 87 height 16
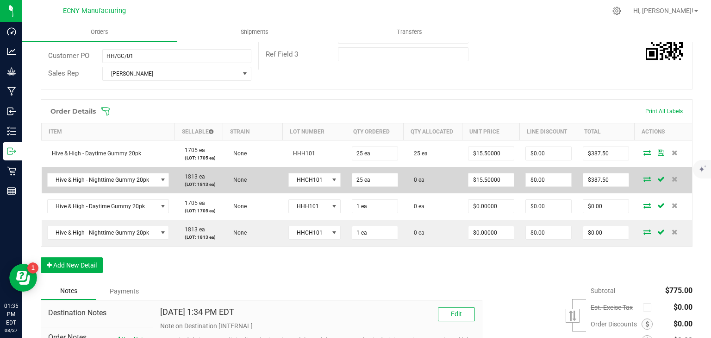
click at [645, 177] on icon at bounding box center [647, 179] width 7 height 6
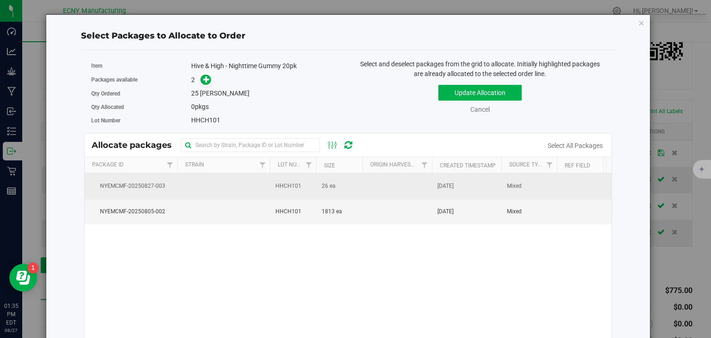
click at [322, 187] on span "26 ea" at bounding box center [329, 186] width 14 height 9
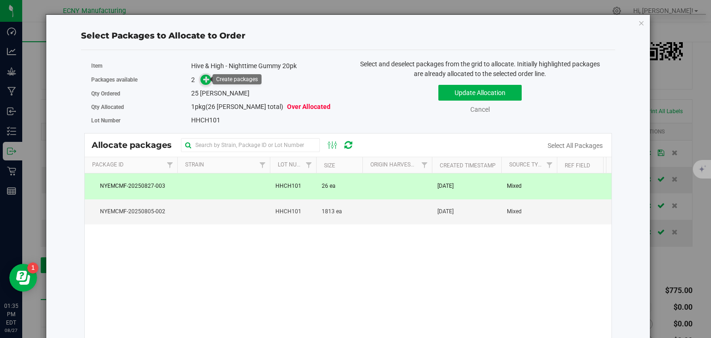
click at [208, 82] on icon at bounding box center [206, 79] width 6 height 6
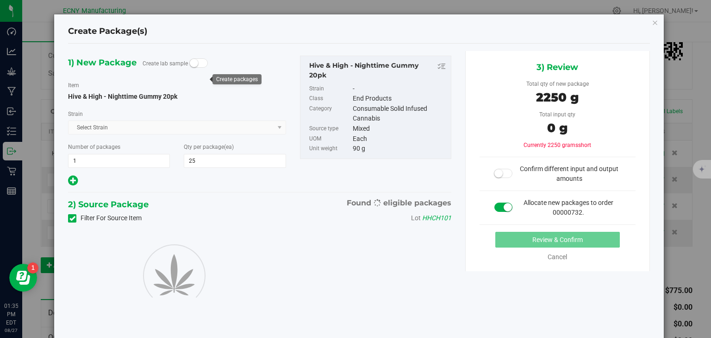
type input "25"
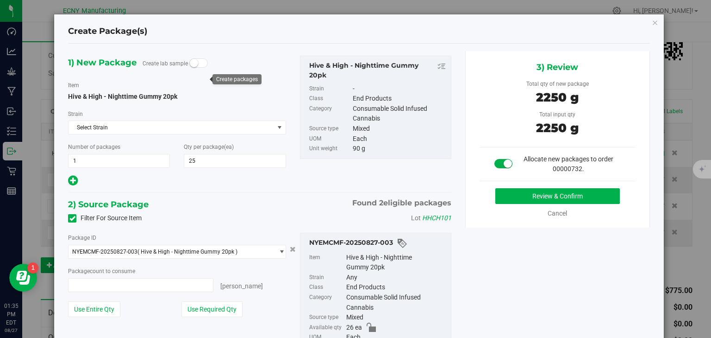
type input "25 ea"
click at [508, 195] on button "Review & Confirm" at bounding box center [558, 196] width 125 height 16
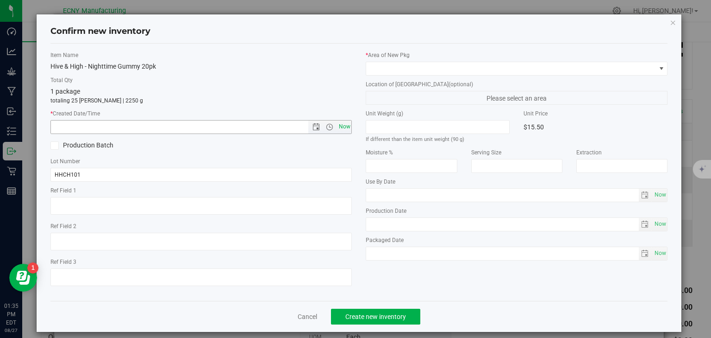
click at [346, 131] on span "Now" at bounding box center [345, 126] width 16 height 13
type input "8/27/2025 1:35 PM"
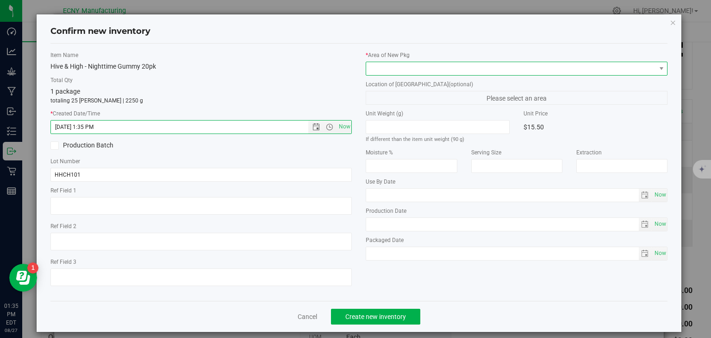
click at [389, 71] on span at bounding box center [510, 68] width 289 height 13
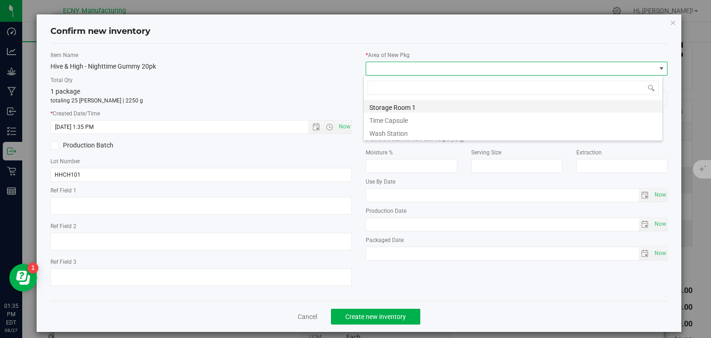
scroll to position [13, 300]
click at [389, 106] on li "Storage Room 1" at bounding box center [513, 106] width 299 height 13
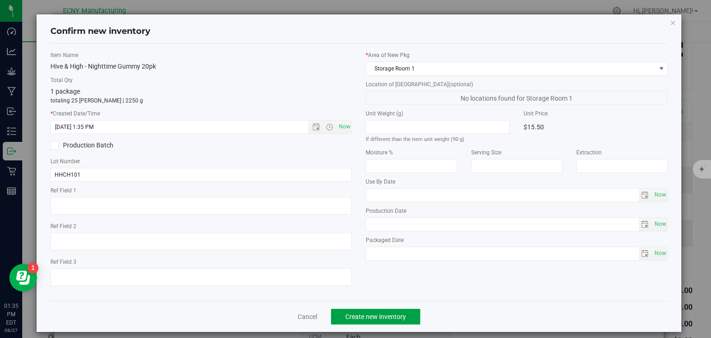
click at [371, 319] on span "Create new inventory" at bounding box center [376, 316] width 61 height 7
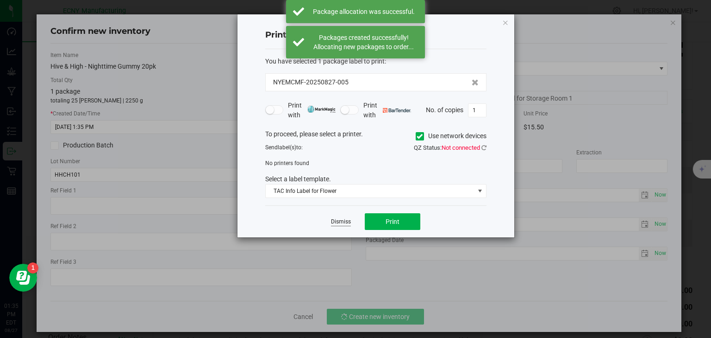
click at [344, 219] on link "Dismiss" at bounding box center [341, 222] width 20 height 8
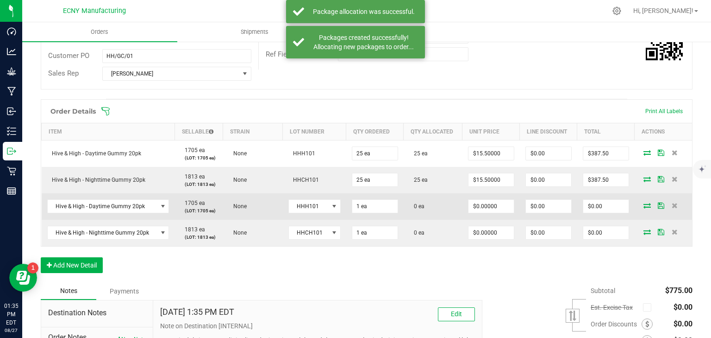
click at [644, 203] on icon at bounding box center [647, 205] width 7 height 6
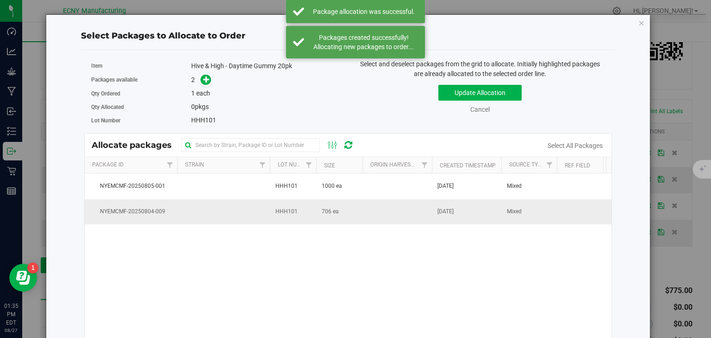
click at [333, 210] on span "706 ea" at bounding box center [330, 211] width 17 height 9
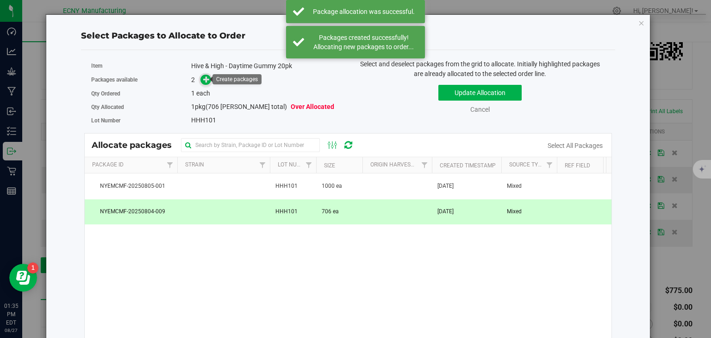
click at [206, 77] on icon at bounding box center [206, 79] width 6 height 6
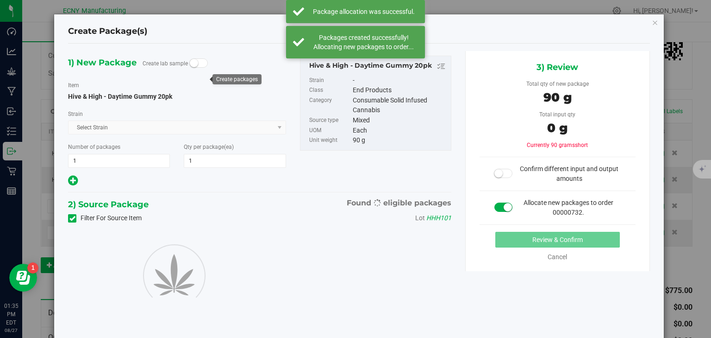
type input "1"
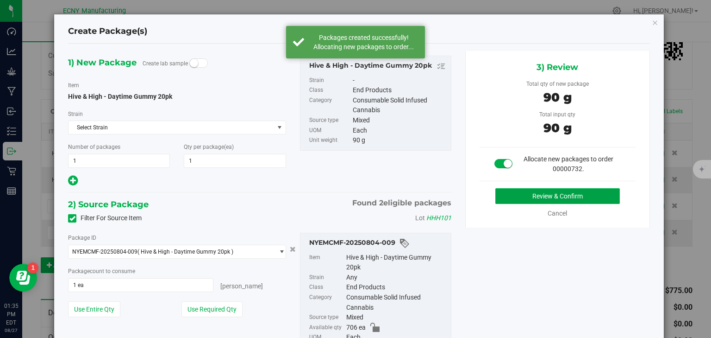
click at [545, 188] on button "Review & Confirm" at bounding box center [558, 196] width 125 height 16
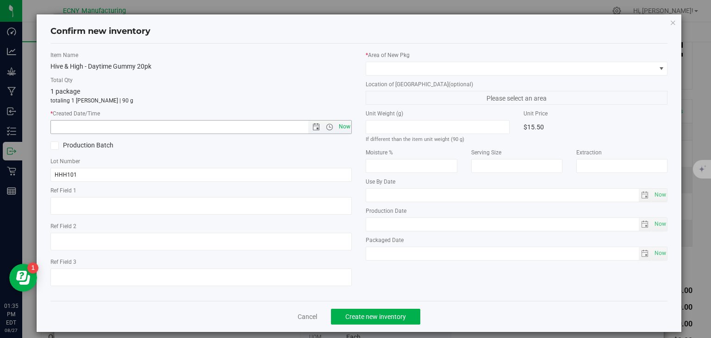
click at [340, 121] on span "Now" at bounding box center [345, 126] width 16 height 13
type input "8/27/2025 1:35 PM"
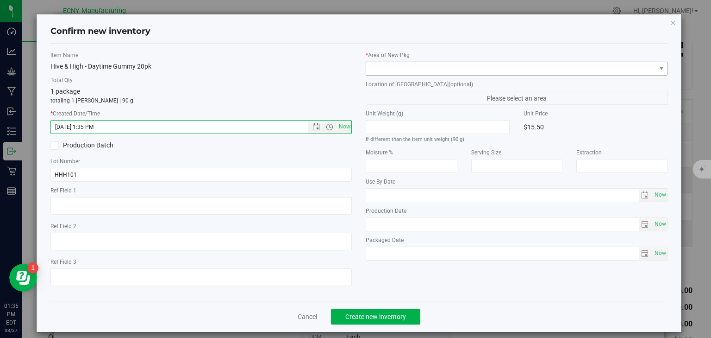
drag, startPoint x: 406, startPoint y: 54, endPoint x: 410, endPoint y: 66, distance: 13.2
click at [406, 56] on label "* Area of New Pkg" at bounding box center [517, 55] width 302 height 8
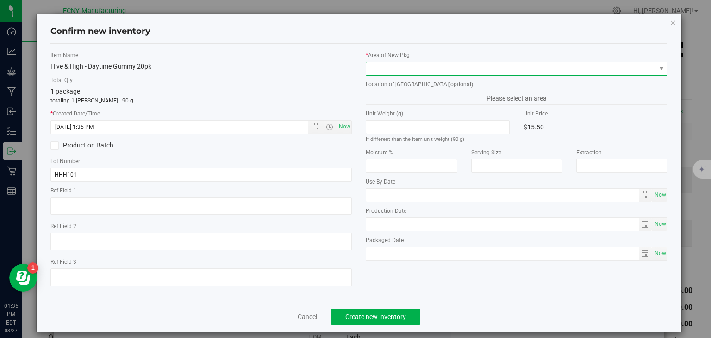
click at [410, 66] on span at bounding box center [510, 68] width 289 height 13
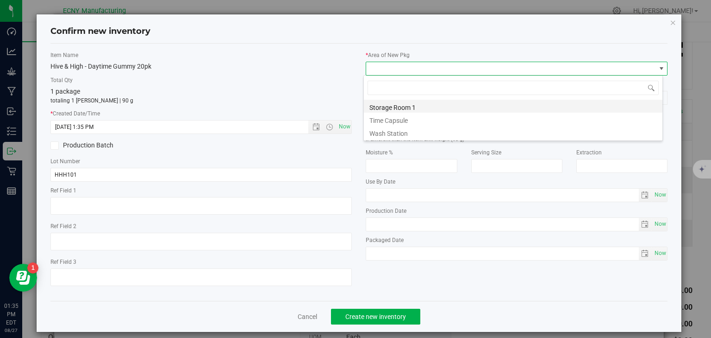
scroll to position [13, 300]
click at [409, 105] on li "Storage Room 1" at bounding box center [513, 106] width 299 height 13
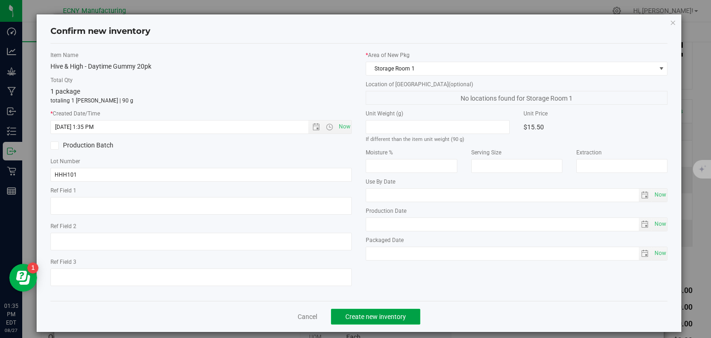
click at [376, 313] on span "Create new inventory" at bounding box center [376, 316] width 61 height 7
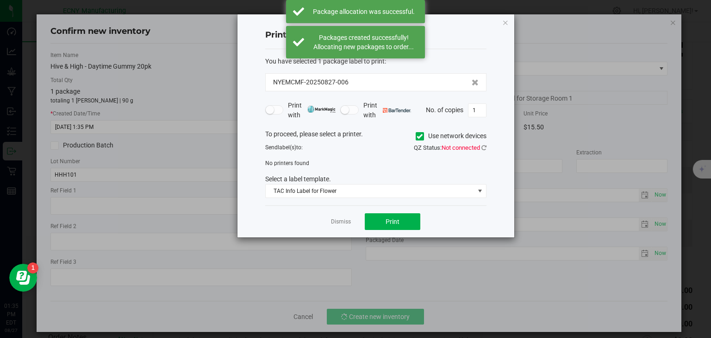
click at [348, 230] on div "Dismiss Print" at bounding box center [375, 221] width 221 height 32
click at [346, 221] on link "Dismiss" at bounding box center [341, 222] width 20 height 8
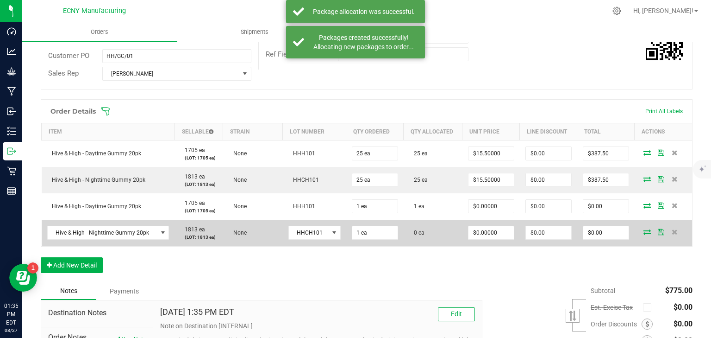
click at [644, 232] on icon at bounding box center [647, 232] width 7 height 6
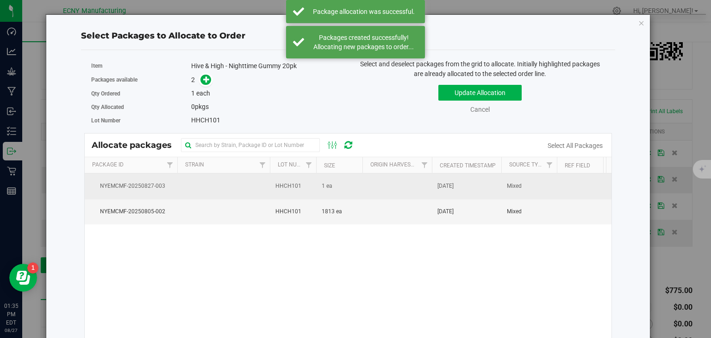
click at [322, 187] on span "1 ea" at bounding box center [327, 186] width 11 height 9
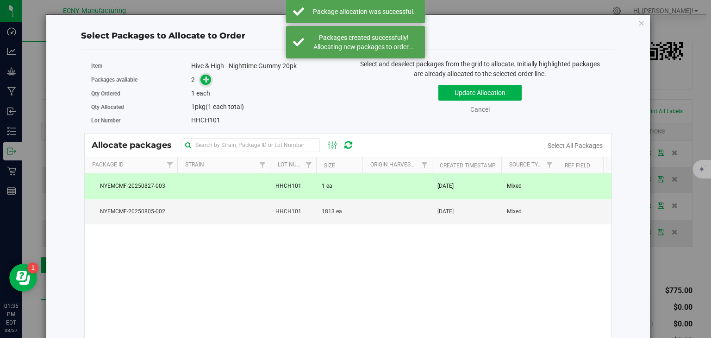
click at [205, 80] on icon at bounding box center [206, 79] width 6 height 6
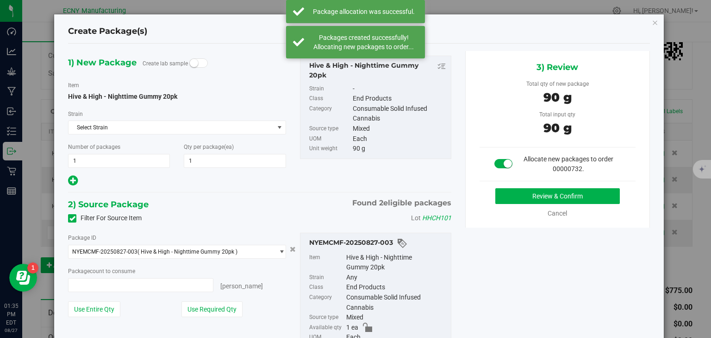
type input "1 ea"
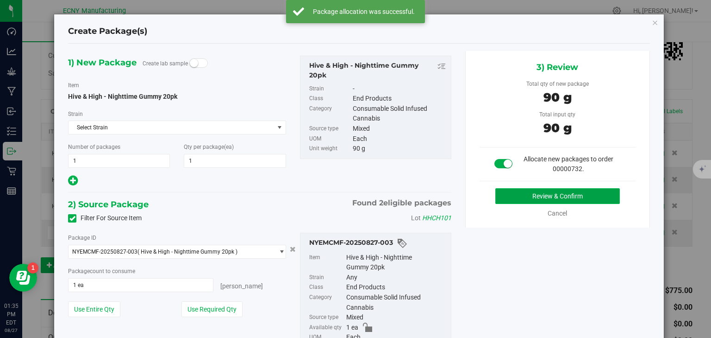
click at [554, 196] on button "Review & Confirm" at bounding box center [558, 196] width 125 height 16
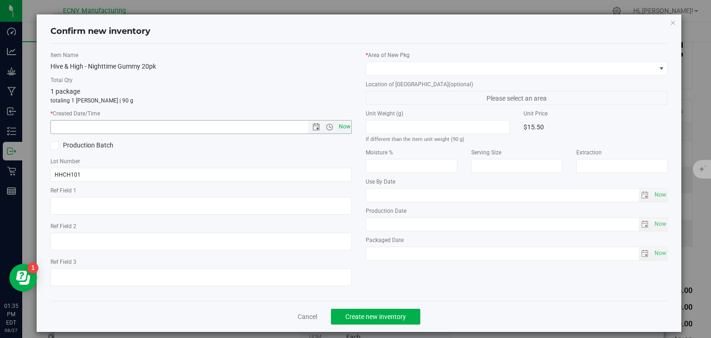
click at [346, 130] on span "Now" at bounding box center [345, 126] width 16 height 13
type input "8/27/2025 1:35 PM"
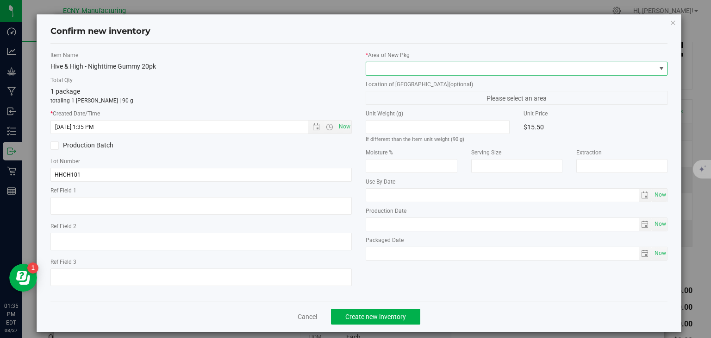
click at [383, 69] on span at bounding box center [510, 68] width 289 height 13
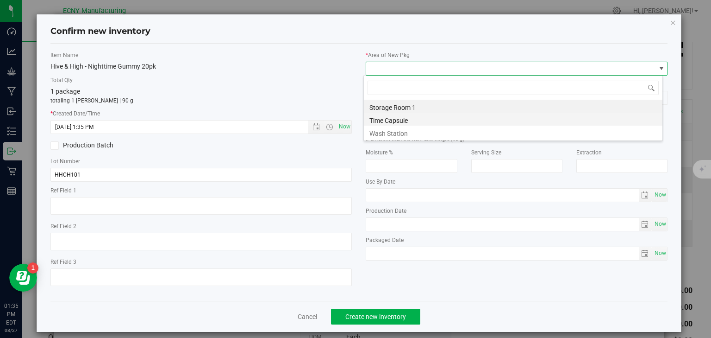
scroll to position [13, 300]
click at [396, 107] on li "Storage Room 1" at bounding box center [513, 106] width 299 height 13
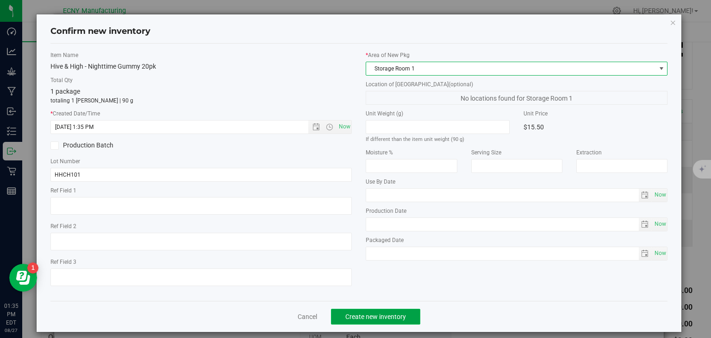
click at [366, 316] on span "Create new inventory" at bounding box center [376, 316] width 61 height 7
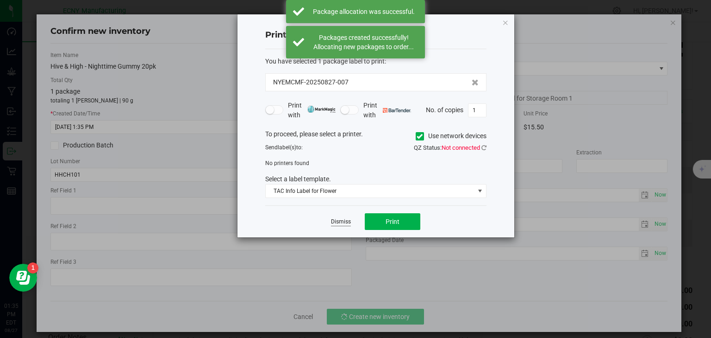
click at [343, 218] on link "Dismiss" at bounding box center [341, 222] width 20 height 8
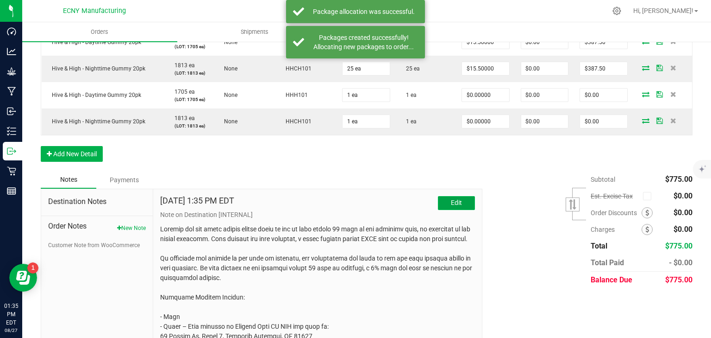
click at [462, 208] on button "Edit" at bounding box center [456, 203] width 37 height 14
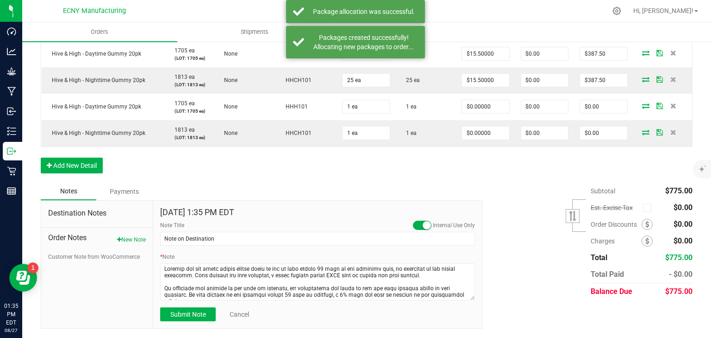
scroll to position [284, 0]
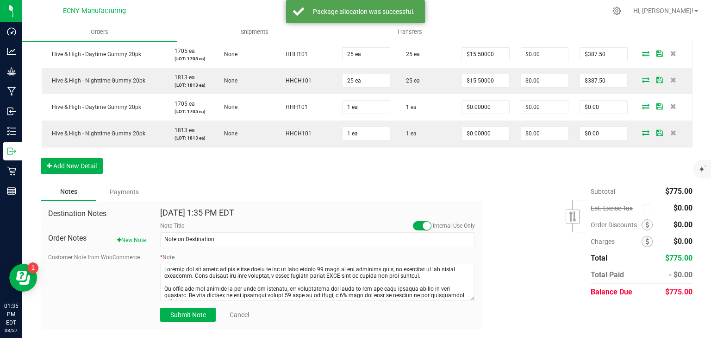
click at [418, 224] on span at bounding box center [422, 225] width 19 height 9
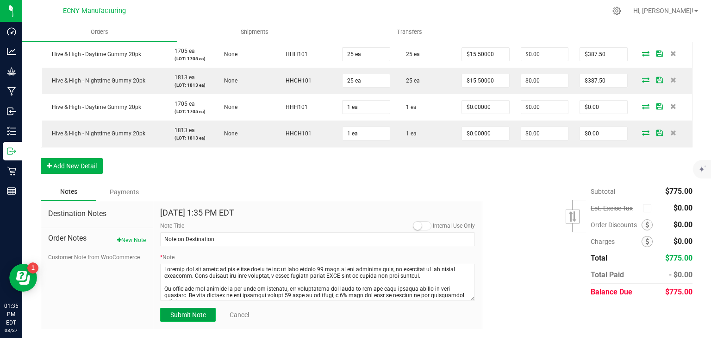
click at [182, 311] on span "Submit Note" at bounding box center [188, 314] width 36 height 7
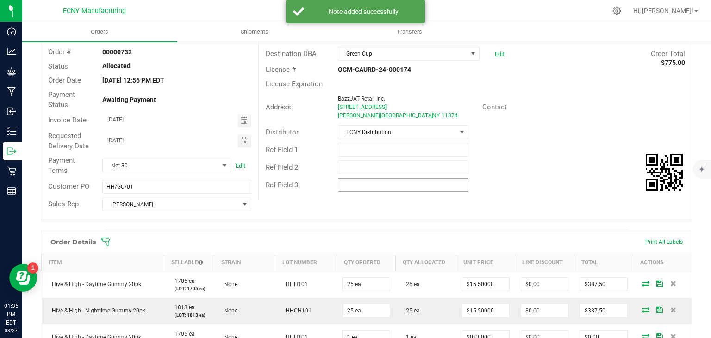
scroll to position [0, 0]
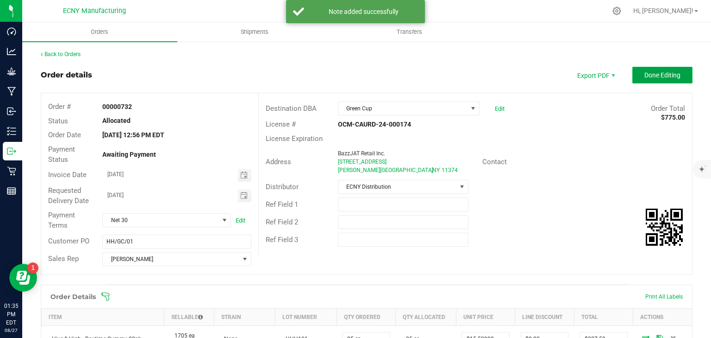
click at [657, 72] on span "Done Editing" at bounding box center [663, 74] width 36 height 7
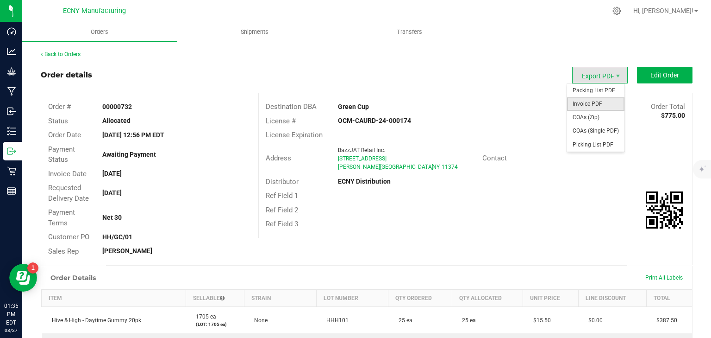
click at [593, 101] on span "Invoice PDF" at bounding box center [595, 103] width 57 height 13
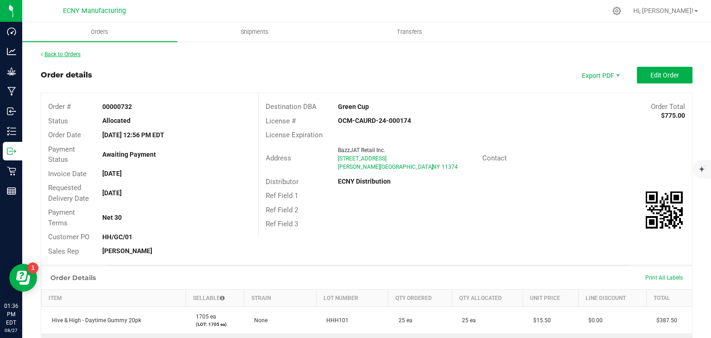
click at [67, 55] on link "Back to Orders" at bounding box center [61, 54] width 40 height 6
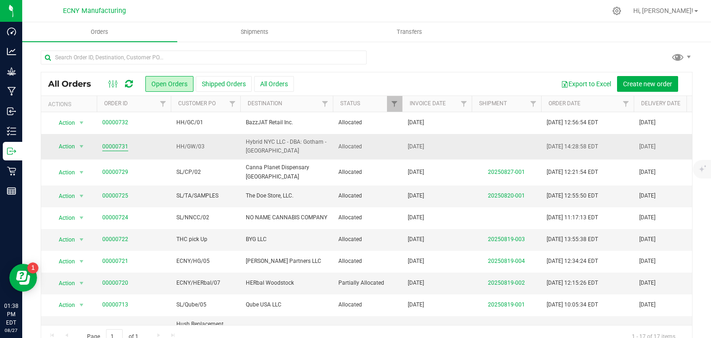
click at [118, 145] on link "00000731" at bounding box center [115, 146] width 26 height 9
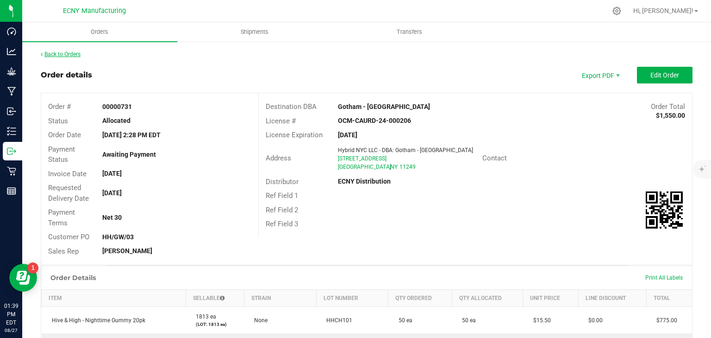
click at [69, 56] on link "Back to Orders" at bounding box center [61, 54] width 40 height 6
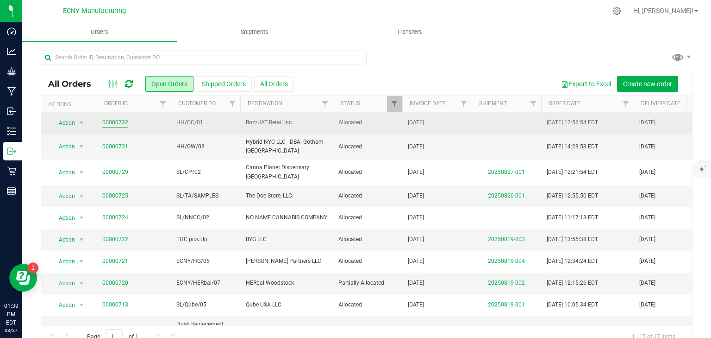
click at [120, 123] on link "00000732" at bounding box center [115, 122] width 26 height 9
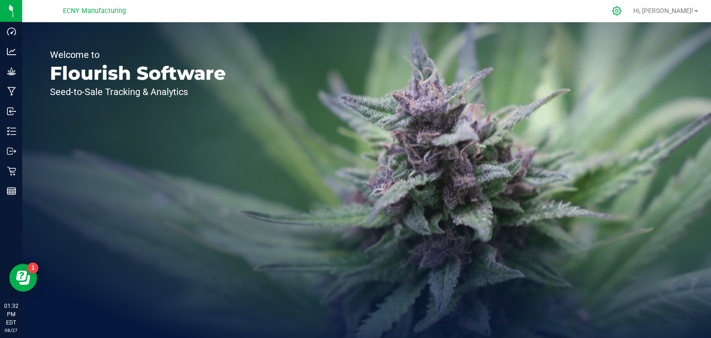
click at [622, 8] on icon at bounding box center [617, 10] width 9 height 9
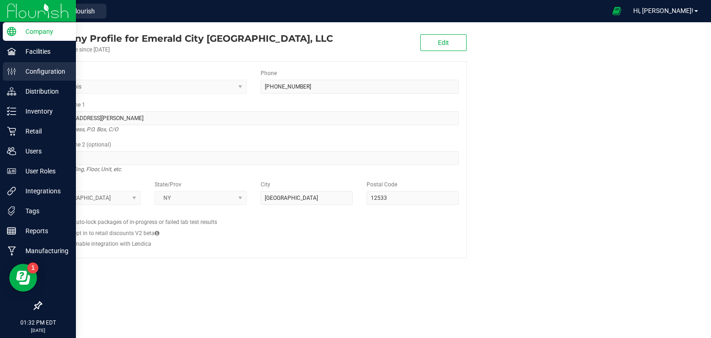
click at [48, 74] on p "Configuration" at bounding box center [44, 71] width 56 height 11
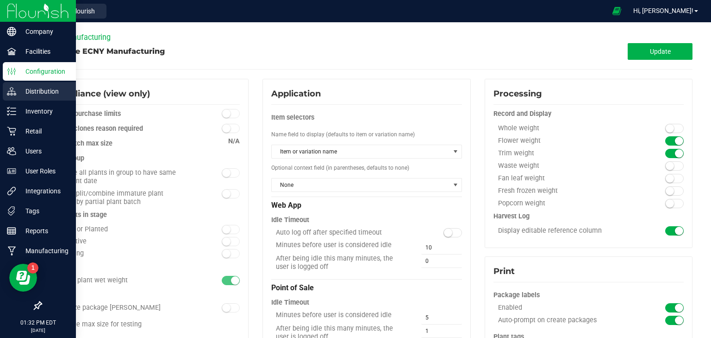
click at [44, 87] on p "Distribution" at bounding box center [44, 91] width 56 height 11
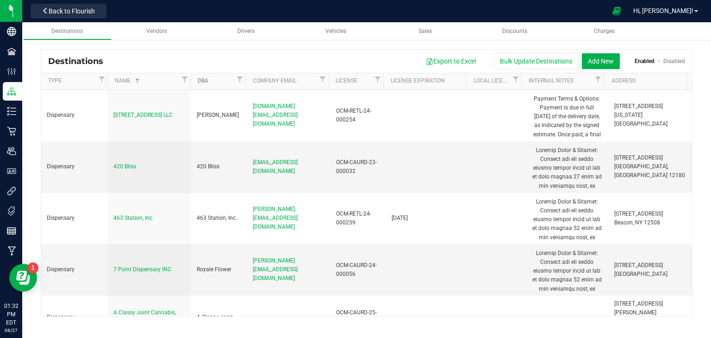
click at [222, 79] on link "DBA" at bounding box center [216, 80] width 37 height 7
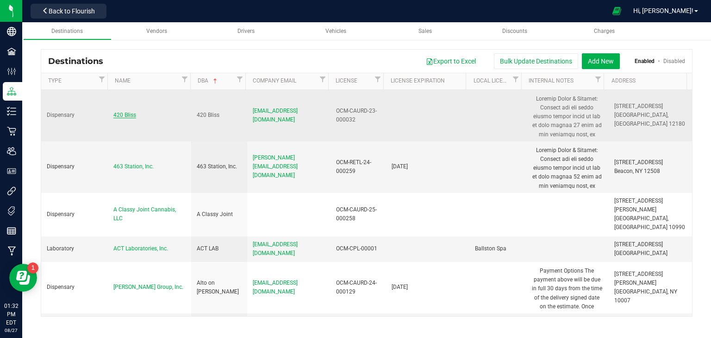
click at [127, 117] on span "420 Bliss" at bounding box center [124, 115] width 23 height 6
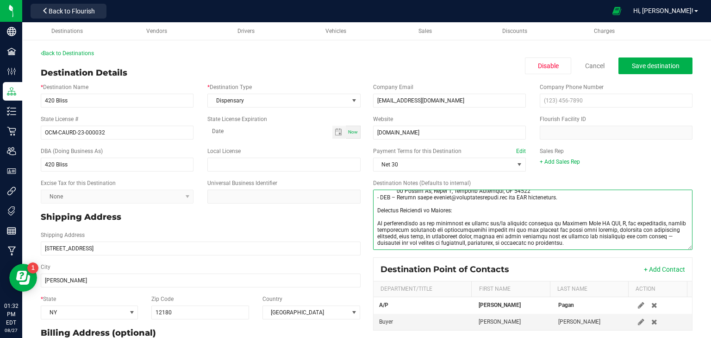
scroll to position [113, 0]
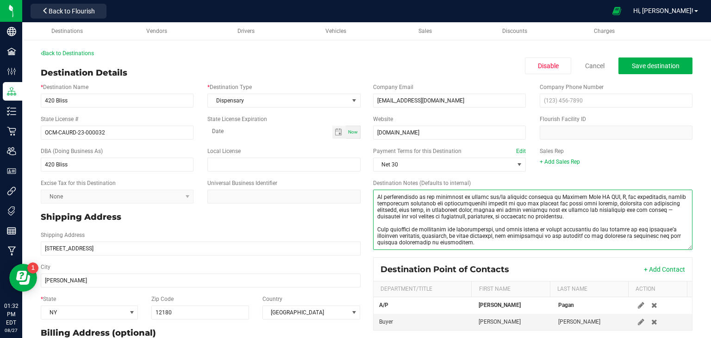
drag, startPoint x: 374, startPoint y: 207, endPoint x: 558, endPoint y: 283, distance: 198.4
click at [558, 283] on div "Company Email info@theinterstate420.com Company Phone Number Website 420-bliss.…" at bounding box center [533, 206] width 333 height 255
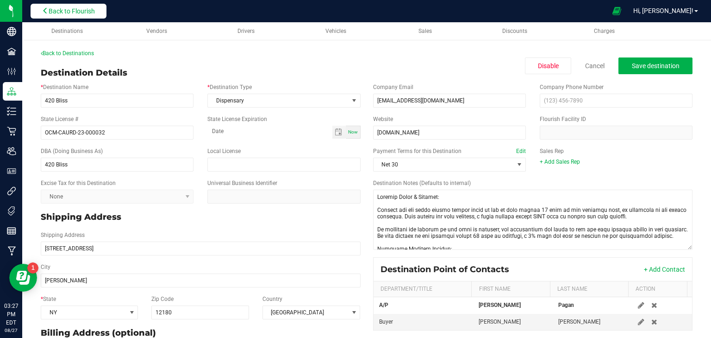
click at [93, 10] on span "Back to Flourish" at bounding box center [72, 10] width 46 height 7
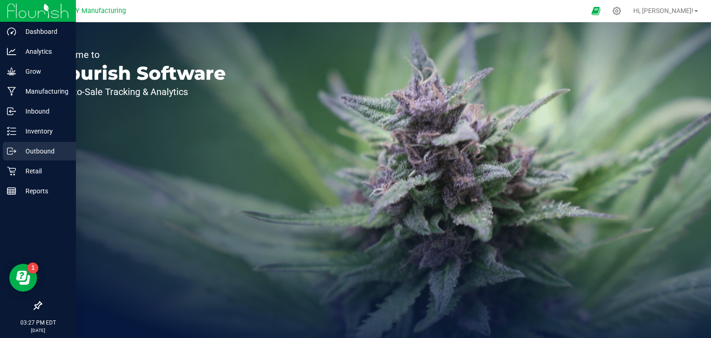
click at [20, 156] on p "Outbound" at bounding box center [44, 150] width 56 height 11
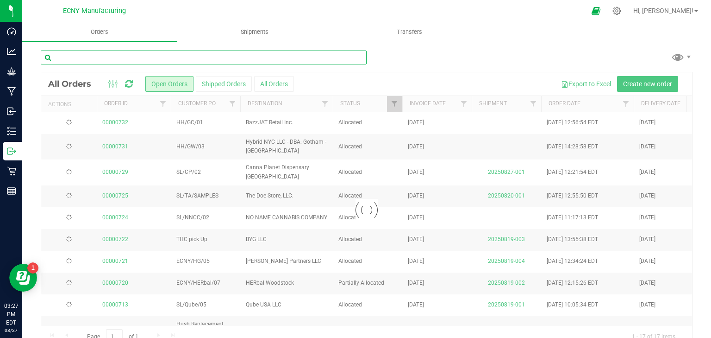
click at [157, 56] on input "text" at bounding box center [204, 57] width 326 height 14
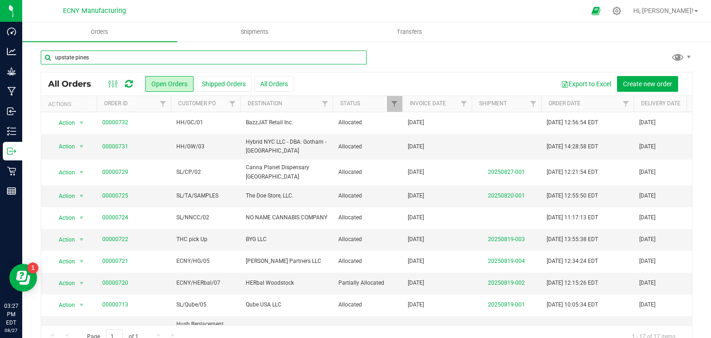
type input "upstate pines"
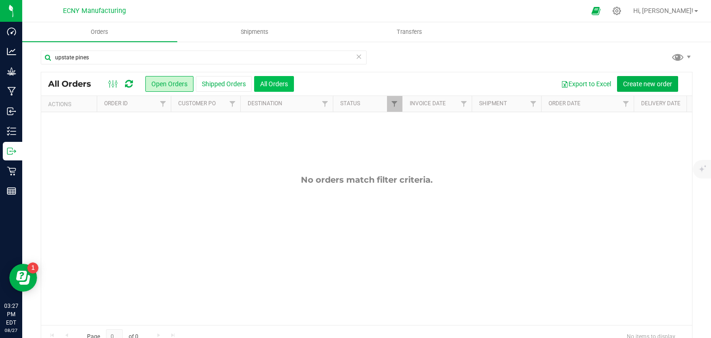
click at [275, 88] on button "All Orders" at bounding box center [274, 84] width 40 height 16
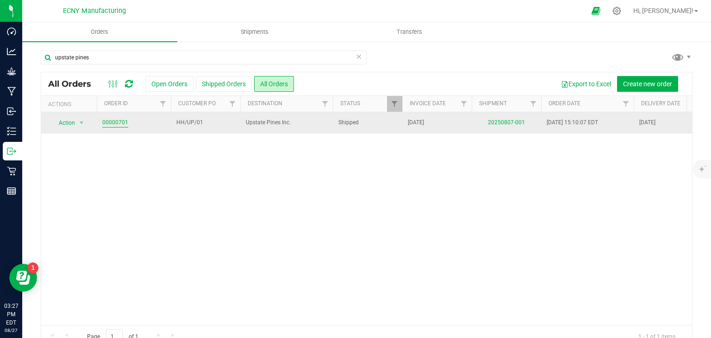
click at [116, 120] on link "00000701" at bounding box center [115, 122] width 26 height 9
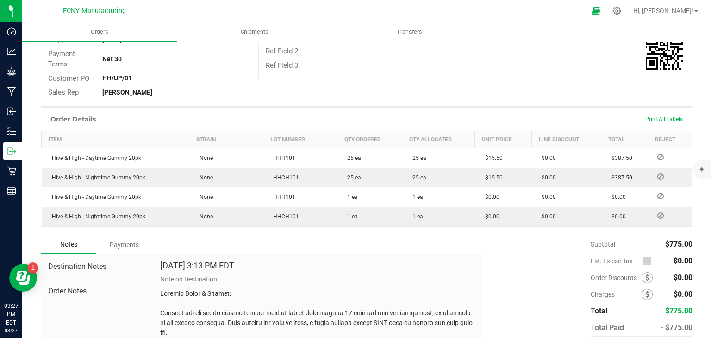
scroll to position [222, 0]
